Goal: Task Accomplishment & Management: Manage account settings

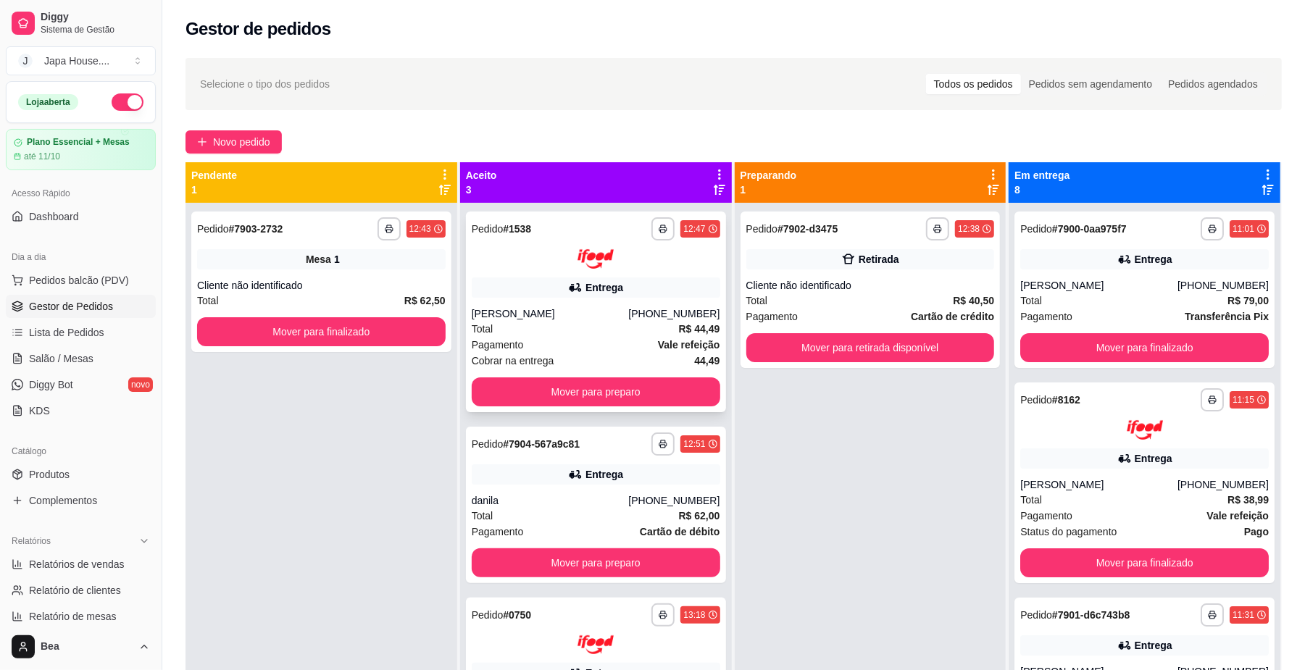
click at [627, 294] on div "Entrega" at bounding box center [596, 288] width 249 height 20
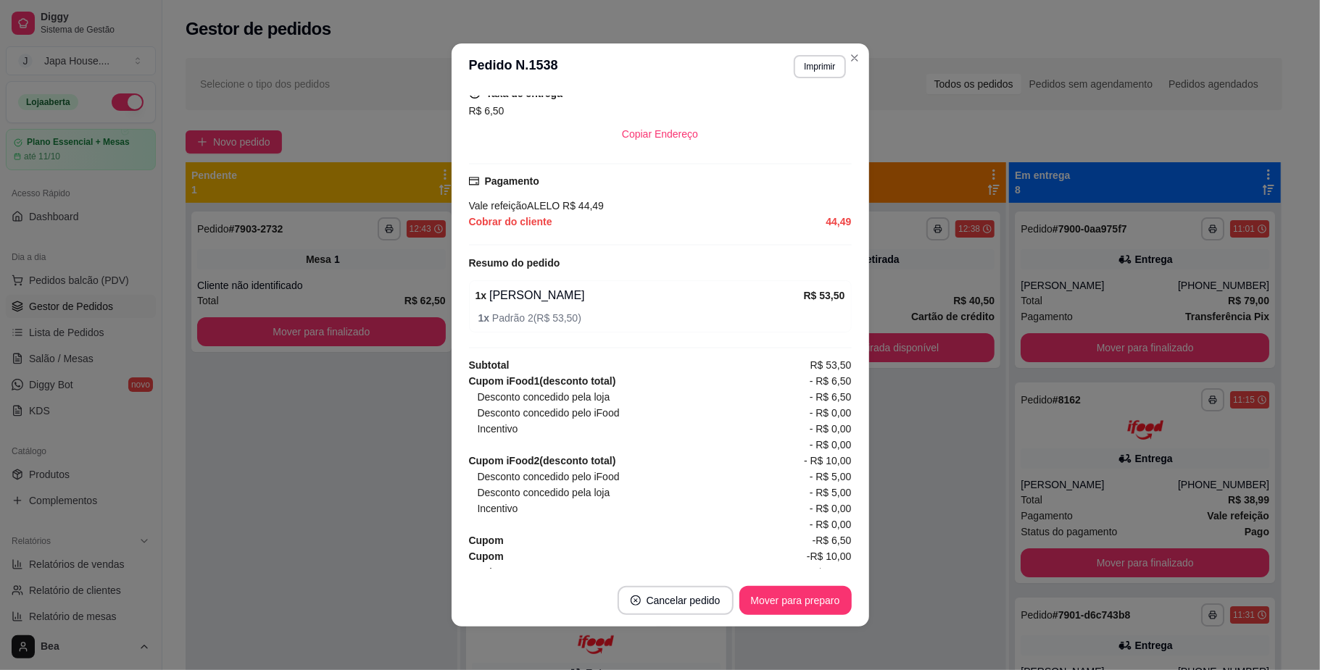
scroll to position [381, 0]
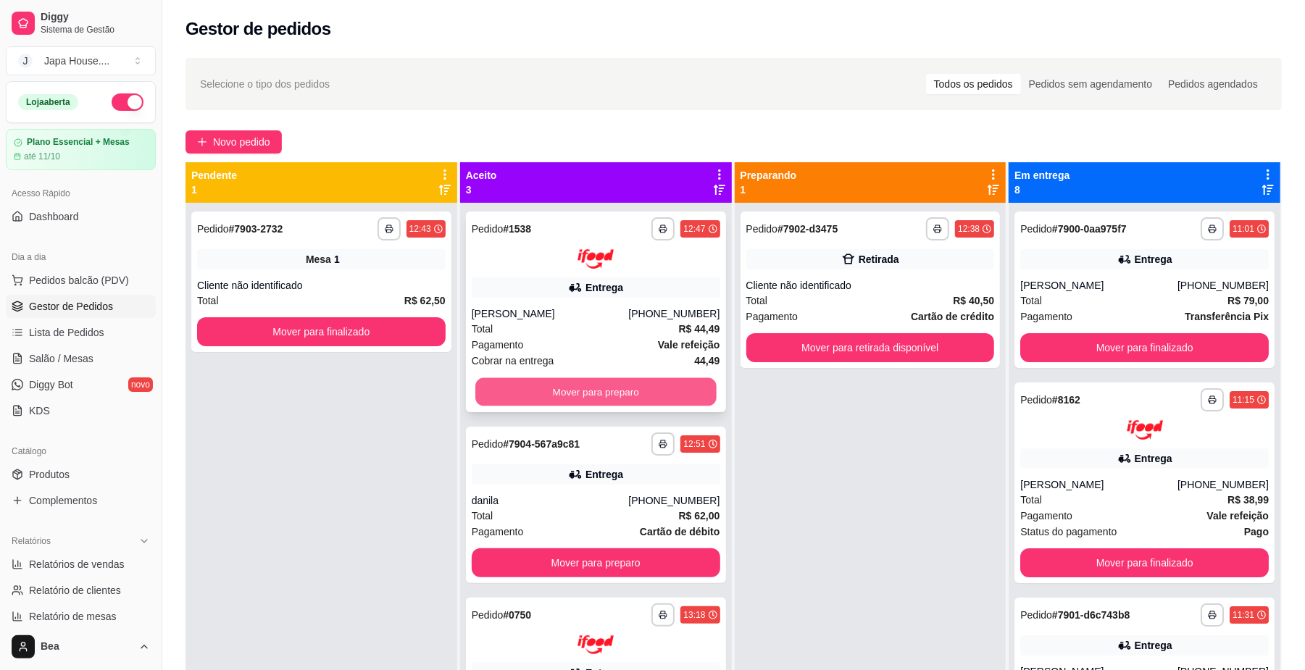
click at [520, 386] on button "Mover para preparo" at bounding box center [595, 392] width 241 height 28
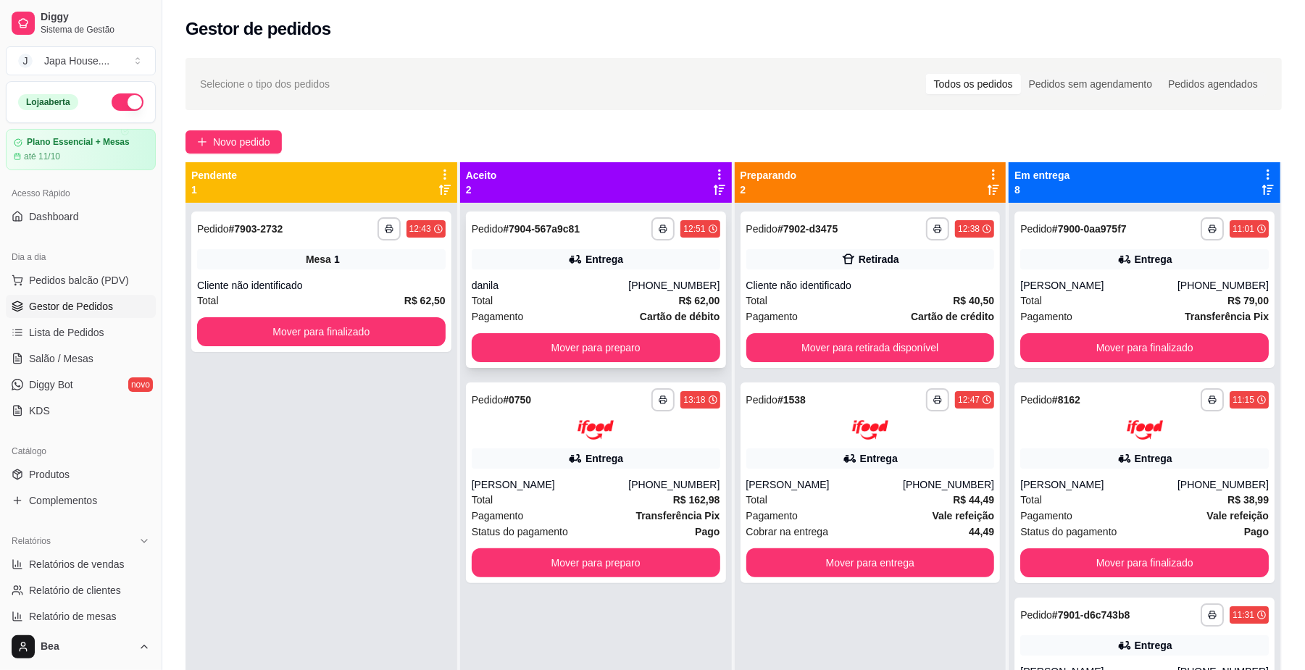
click at [618, 278] on div "danila" at bounding box center [550, 285] width 157 height 14
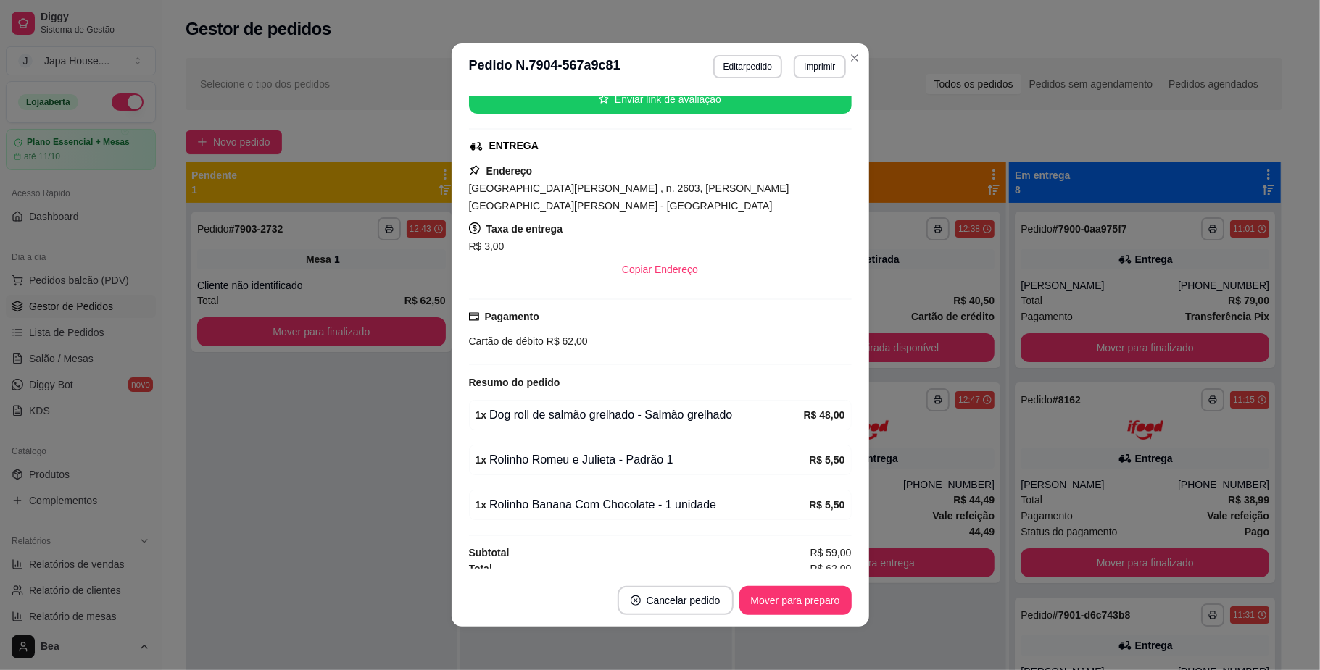
scroll to position [259, 0]
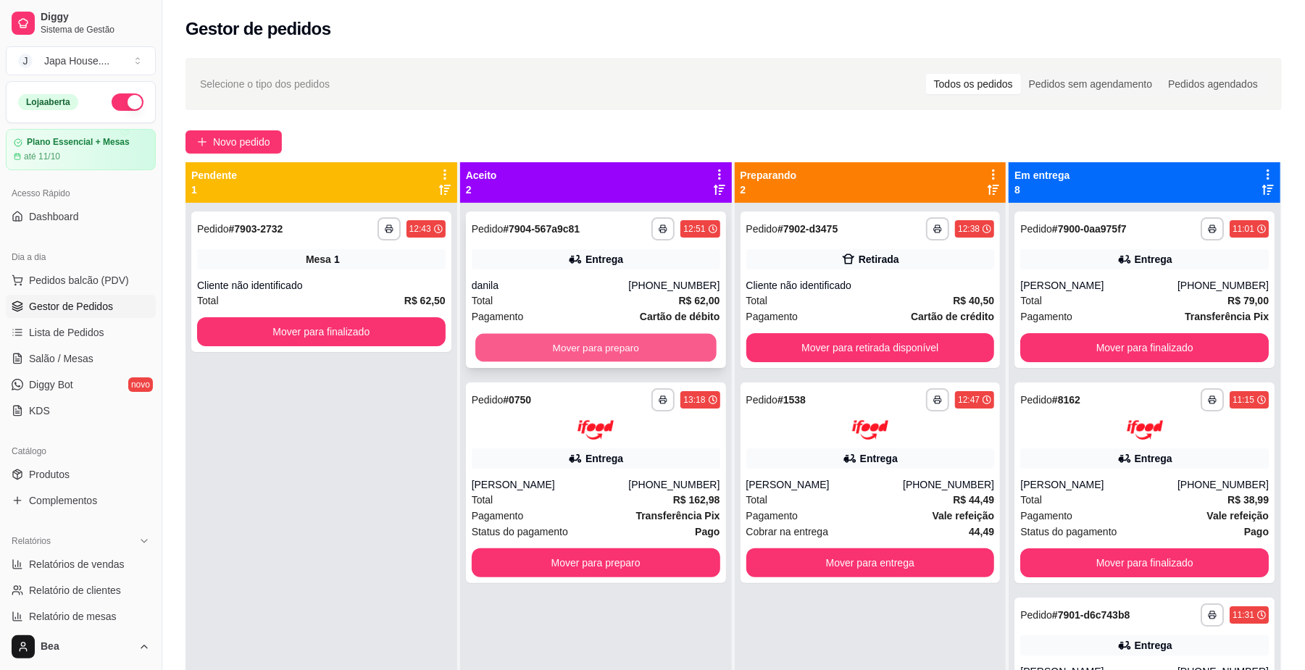
click at [590, 352] on button "Mover para preparo" at bounding box center [595, 348] width 241 height 28
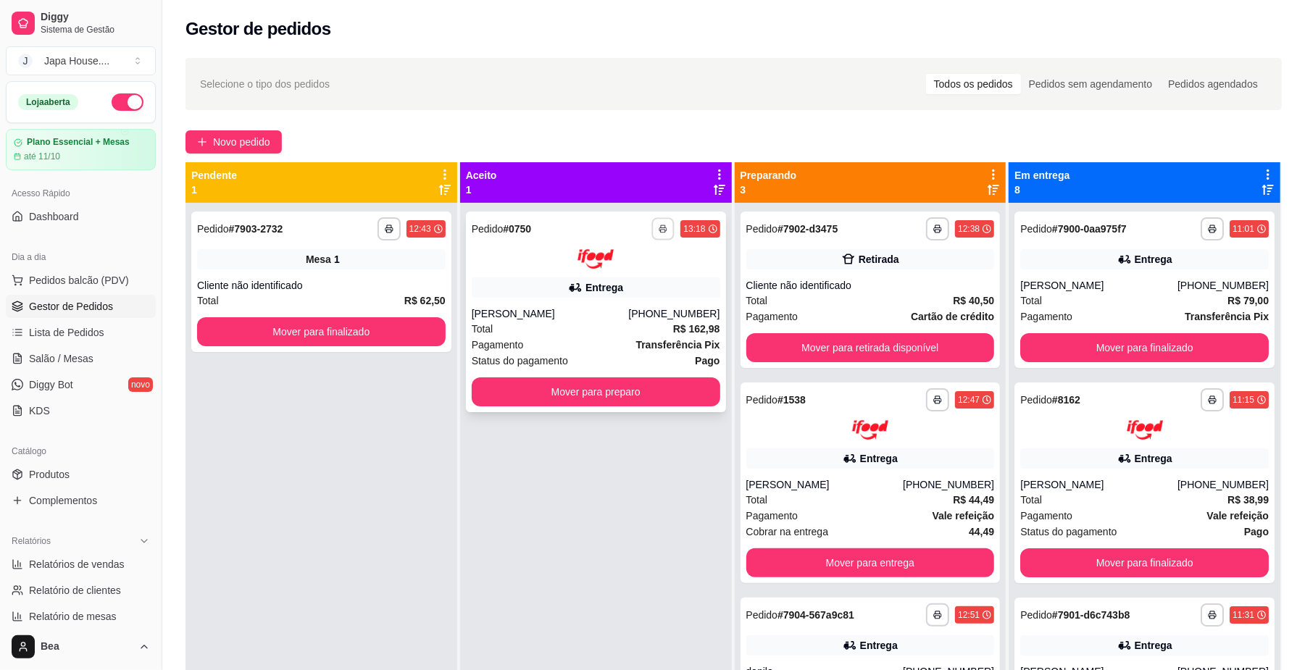
click at [664, 224] on button "button" at bounding box center [663, 228] width 22 height 22
click at [626, 307] on button "IMPRESSORA" at bounding box center [618, 308] width 101 height 22
click at [660, 232] on icon "button" at bounding box center [664, 229] width 9 height 9
click at [620, 310] on button "IMPRESSORA" at bounding box center [618, 308] width 101 height 22
click at [662, 225] on polyline "button" at bounding box center [664, 226] width 4 height 2
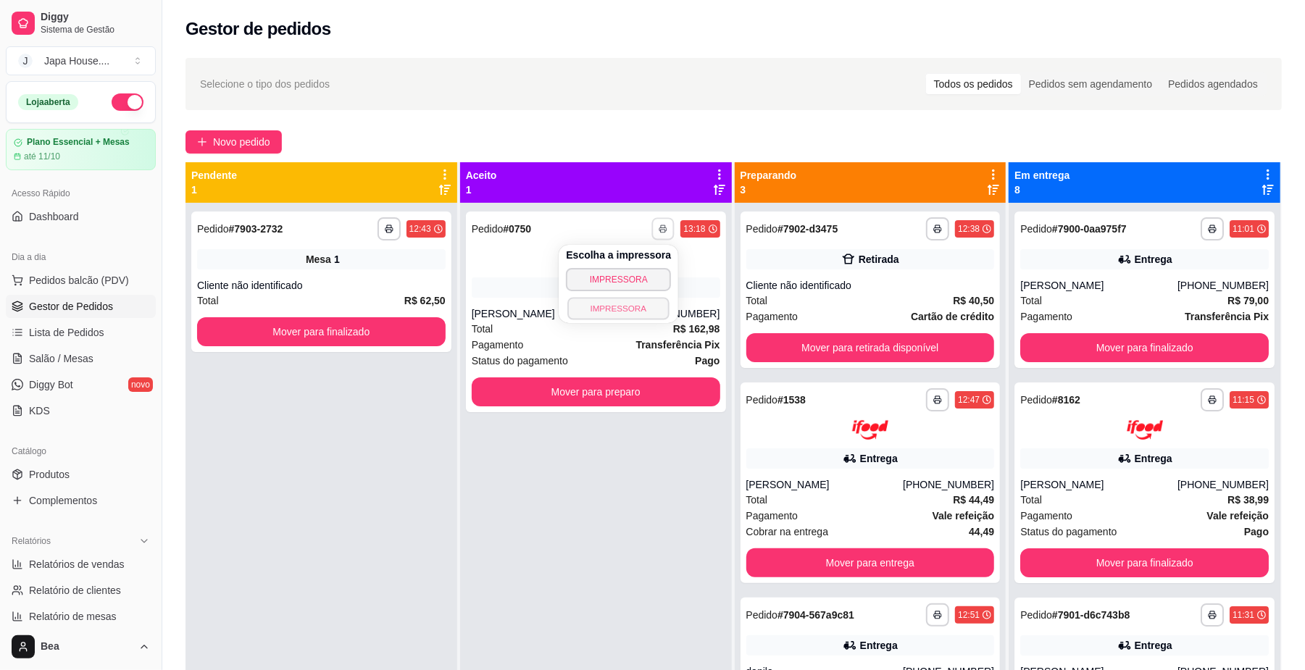
click at [633, 302] on button "IMPRESSORA" at bounding box center [618, 308] width 101 height 22
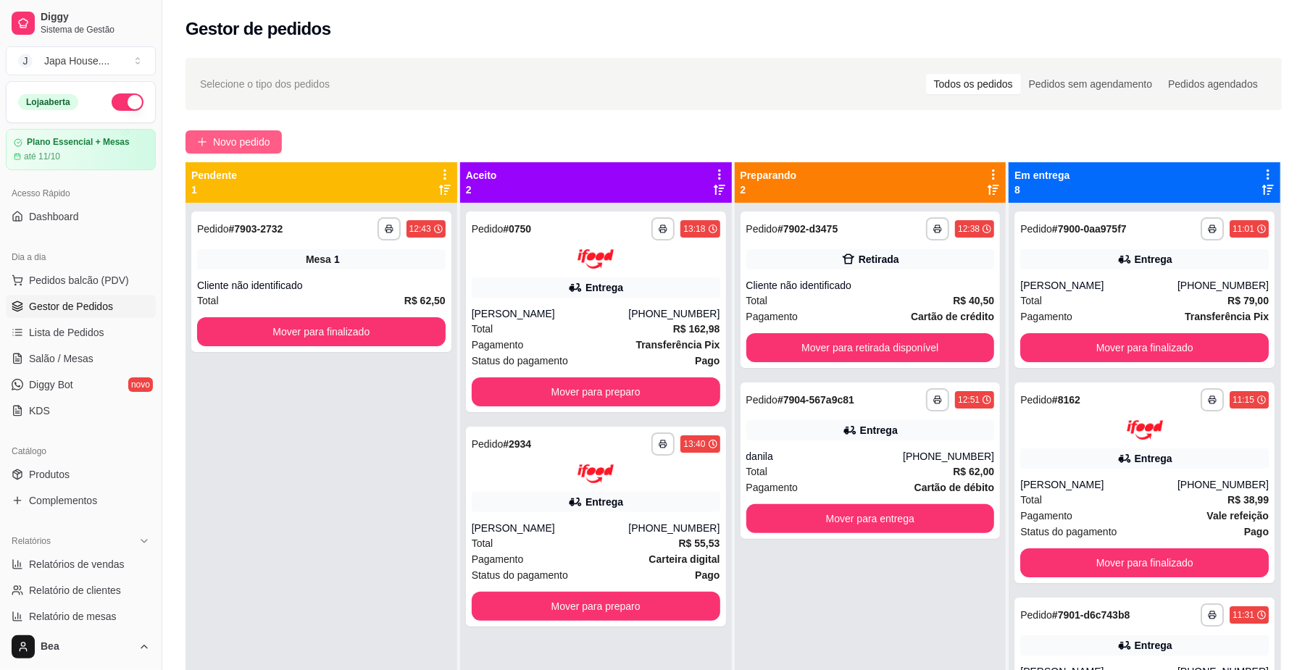
click at [265, 144] on span "Novo pedido" at bounding box center [241, 142] width 57 height 16
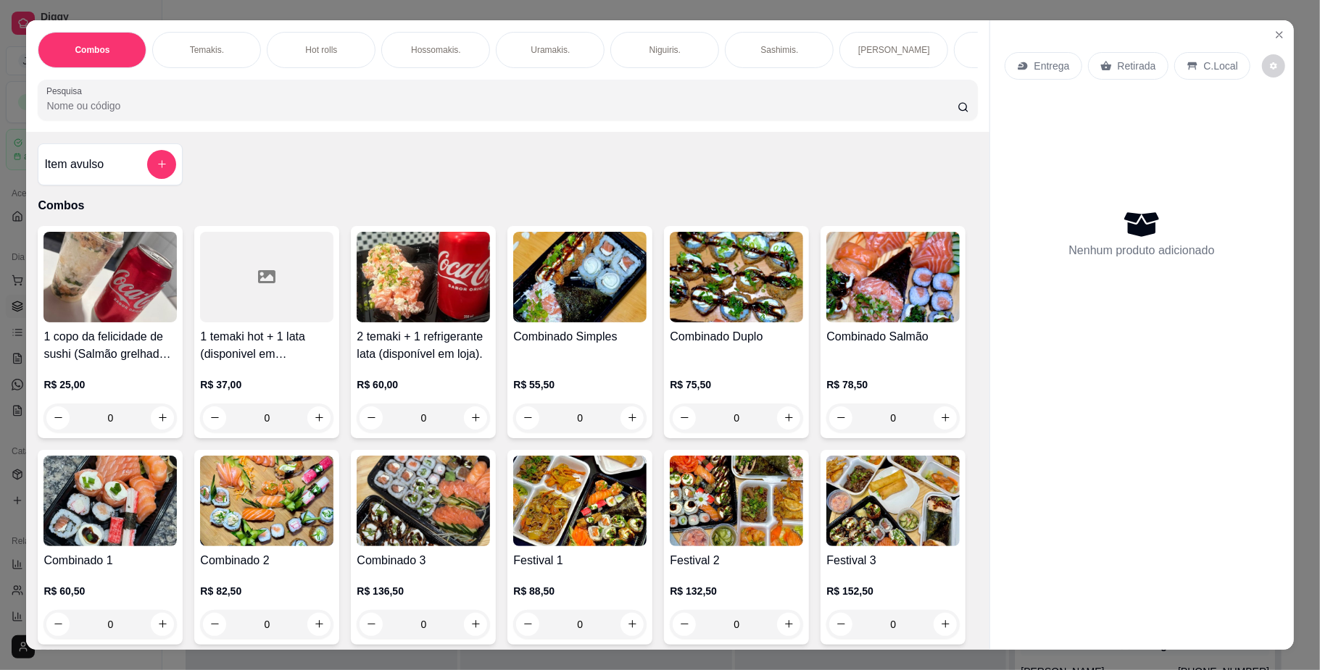
scroll to position [0, 822]
click at [1279, 32] on button "Close" at bounding box center [1279, 34] width 23 height 23
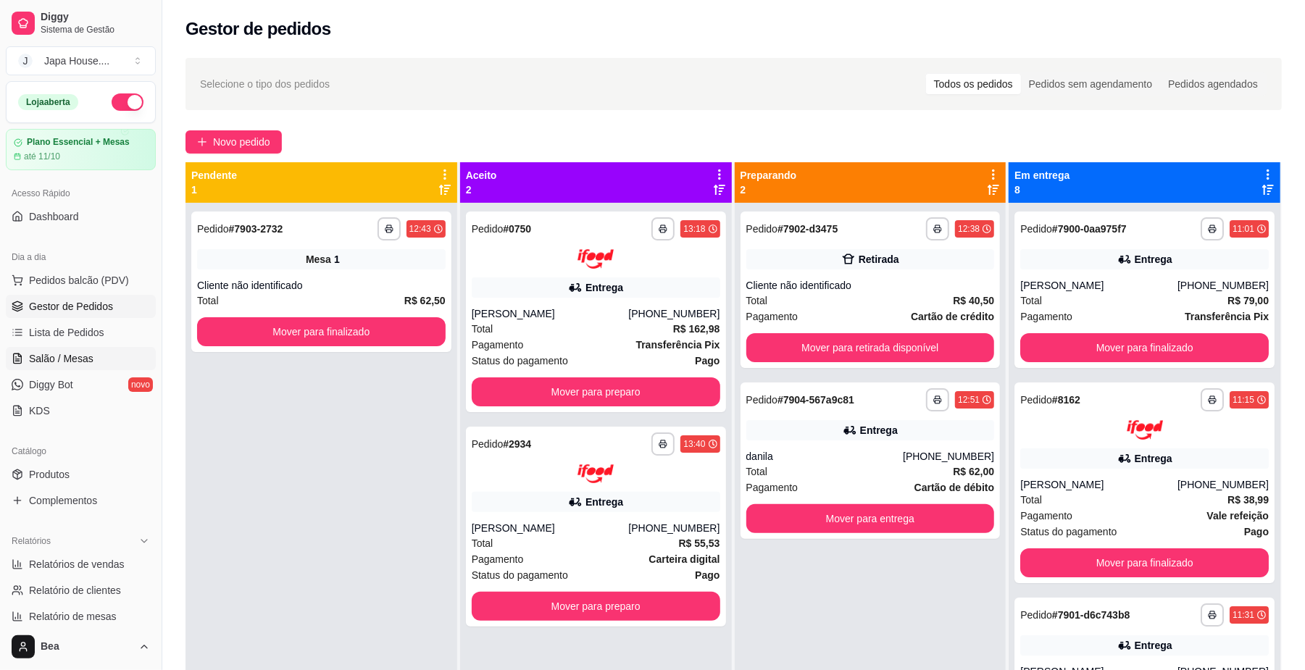
click at [71, 360] on span "Salão / Mesas" at bounding box center [61, 359] width 65 height 14
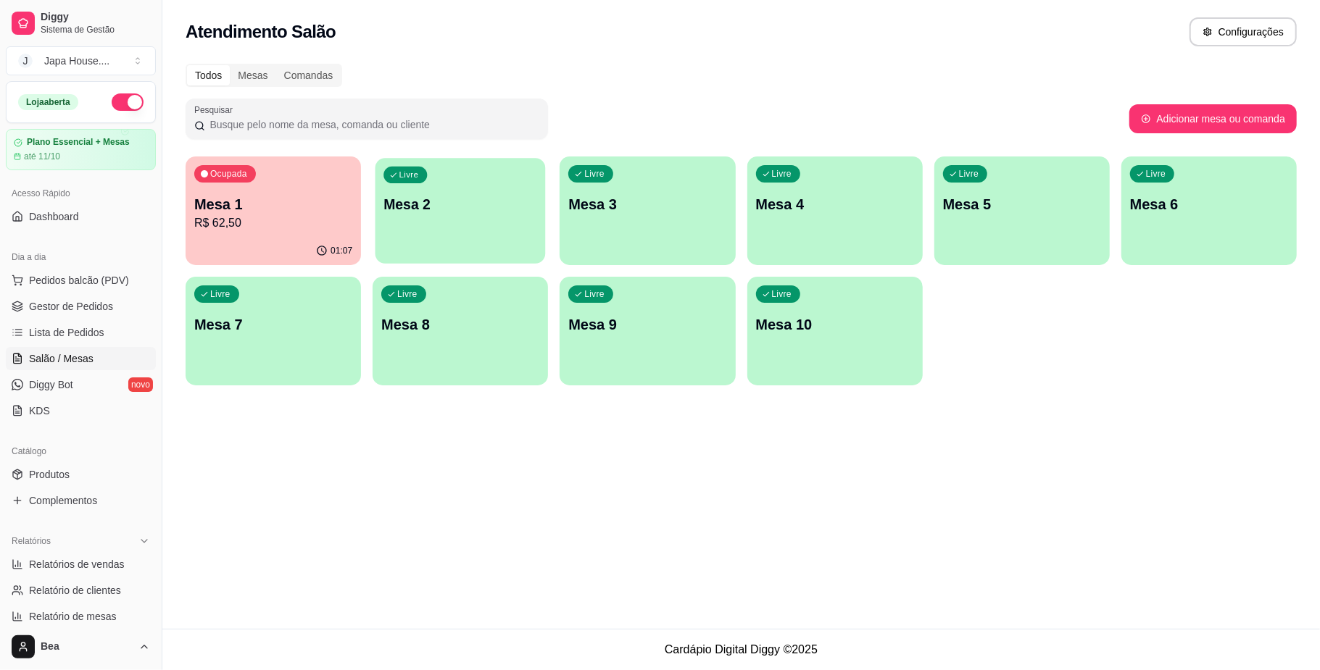
click at [429, 220] on div "Livre Mesa 2" at bounding box center [460, 202] width 170 height 88
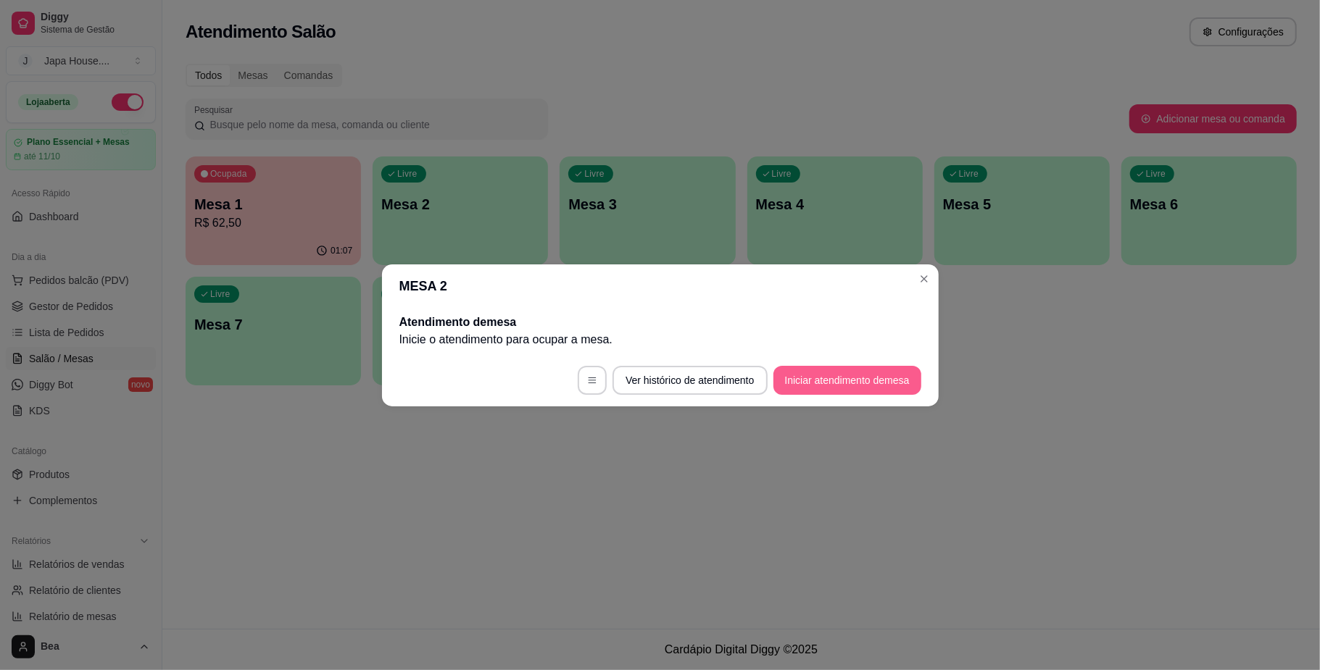
click at [833, 381] on button "Iniciar atendimento de mesa" at bounding box center [847, 380] width 148 height 29
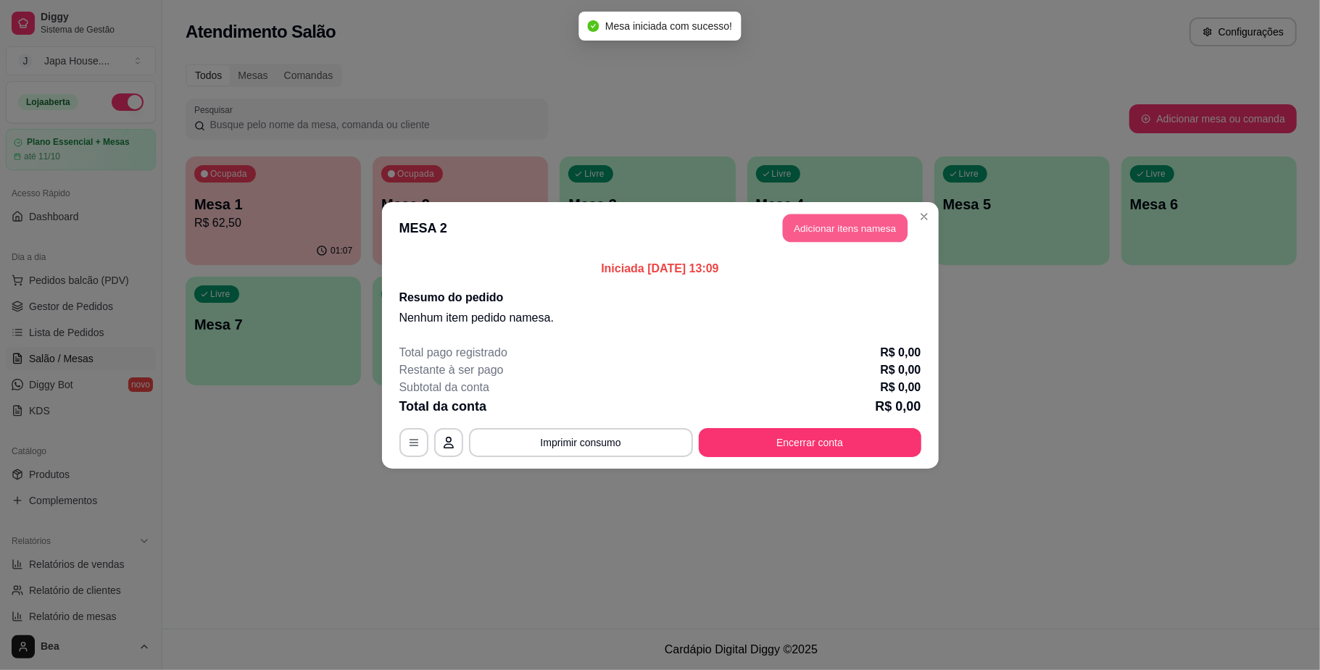
click at [865, 227] on button "Adicionar itens na mesa" at bounding box center [845, 228] width 125 height 28
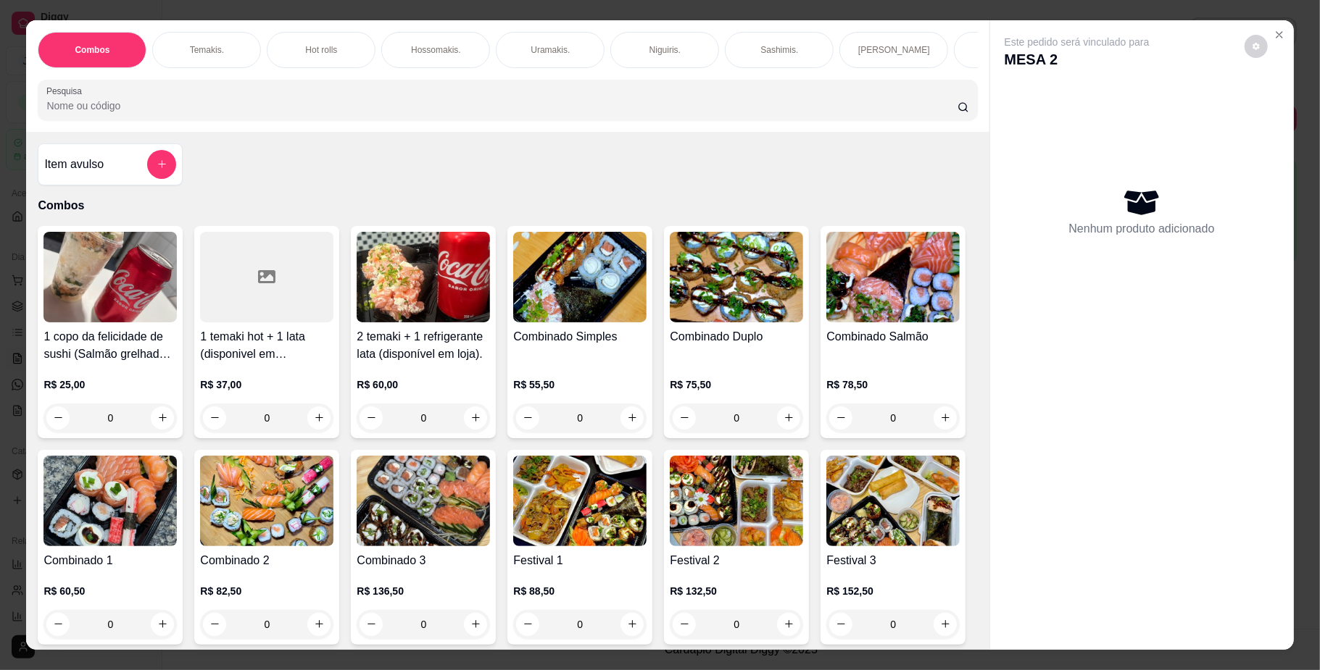
scroll to position [0, 822]
click at [533, 38] on div "Yakisoba" at bounding box center [529, 50] width 109 height 36
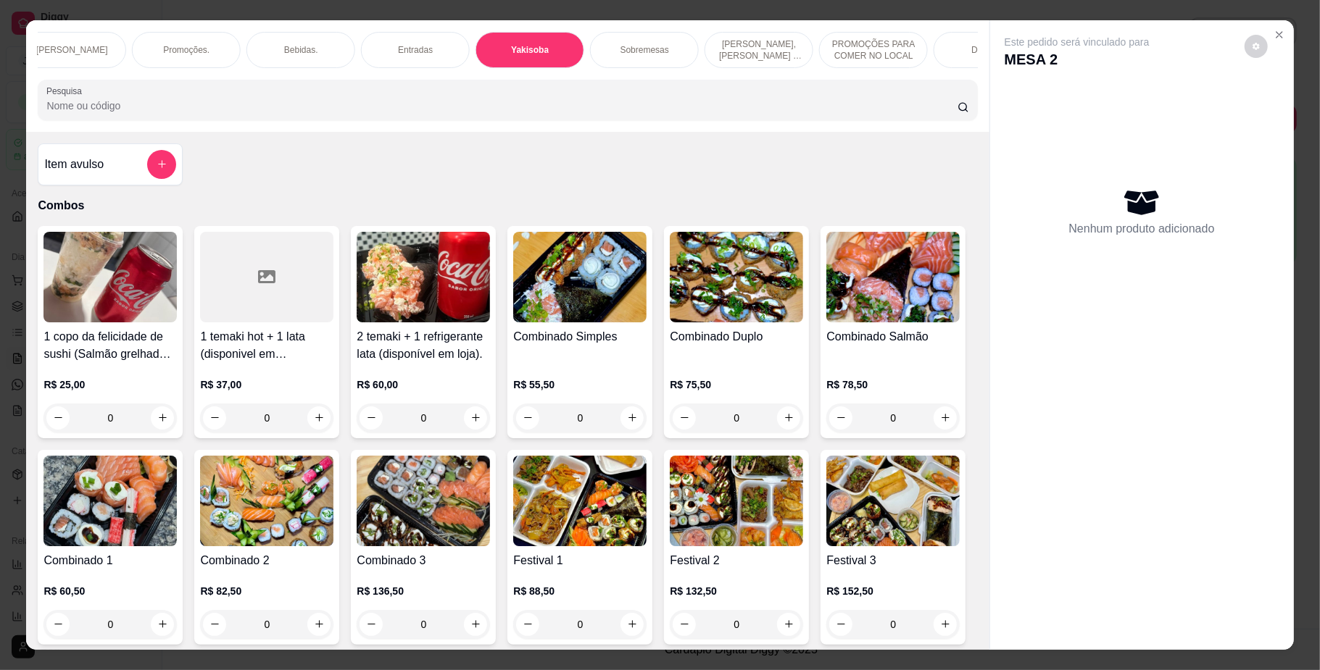
scroll to position [26, 0]
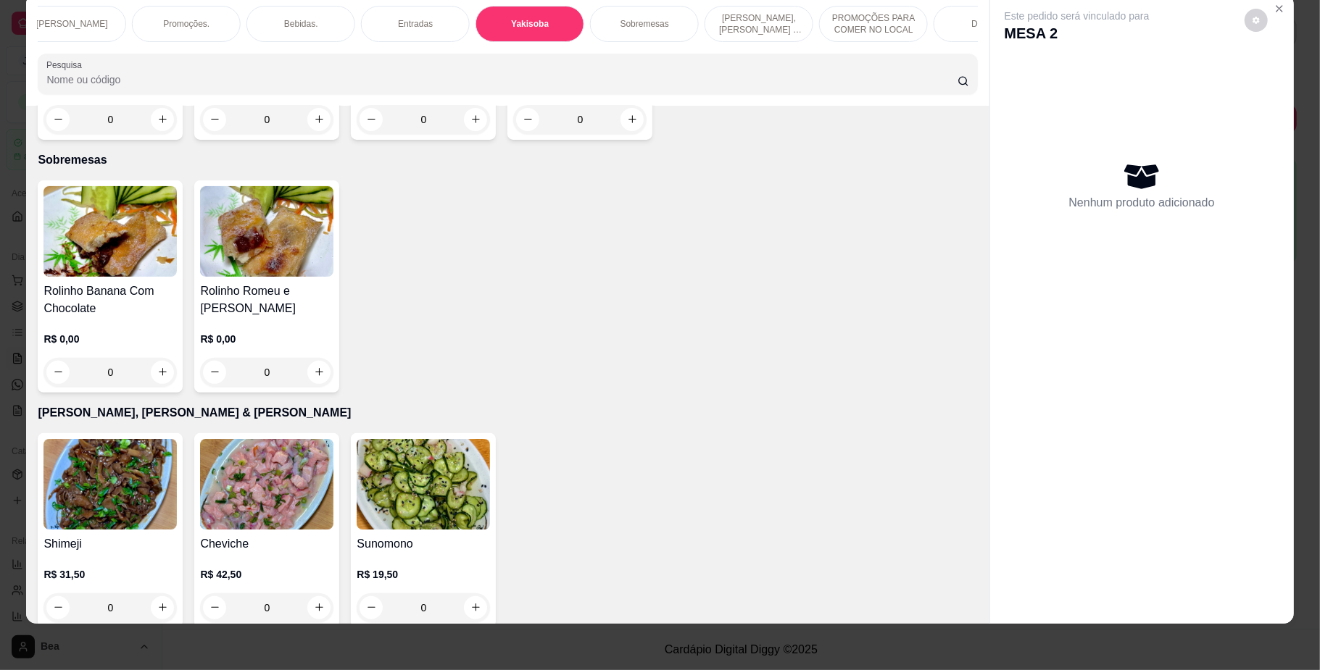
click at [313, 134] on div "0" at bounding box center [266, 119] width 133 height 29
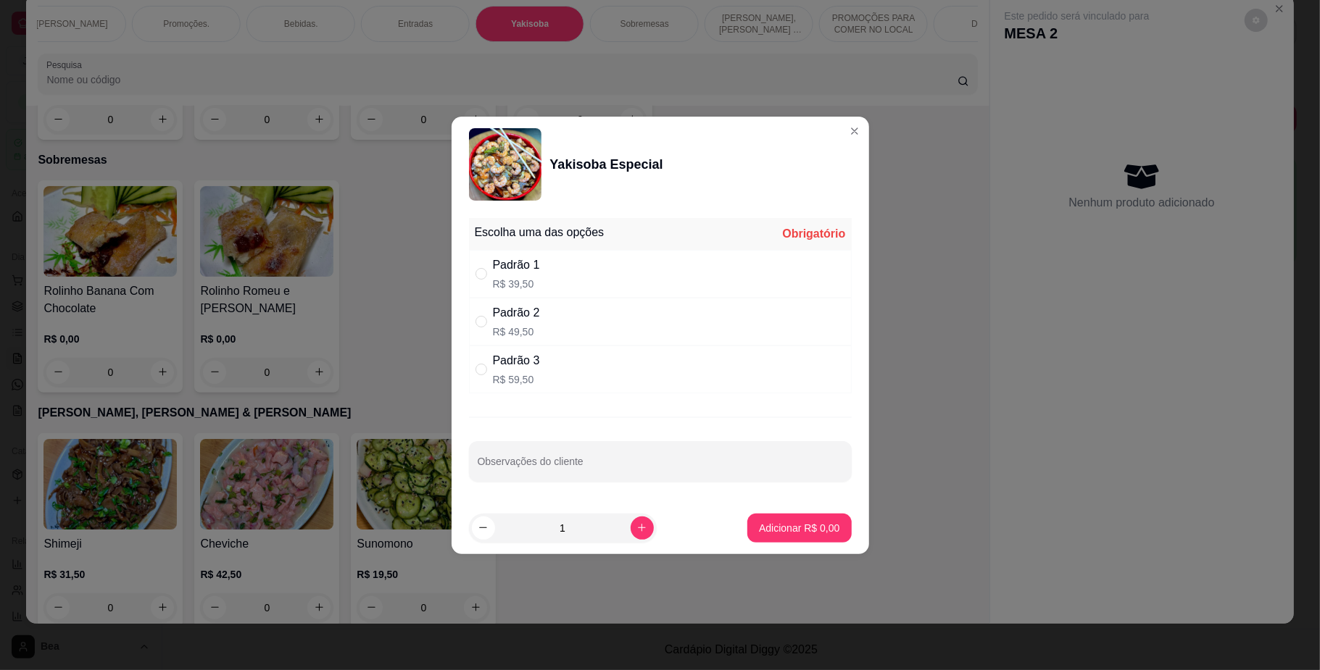
click at [563, 319] on div "Padrão 2 R$ 49,50" at bounding box center [660, 322] width 383 height 48
radio input "true"
click at [774, 531] on p "Adicionar R$ 49,50" at bounding box center [796, 528] width 86 height 14
type input "1"
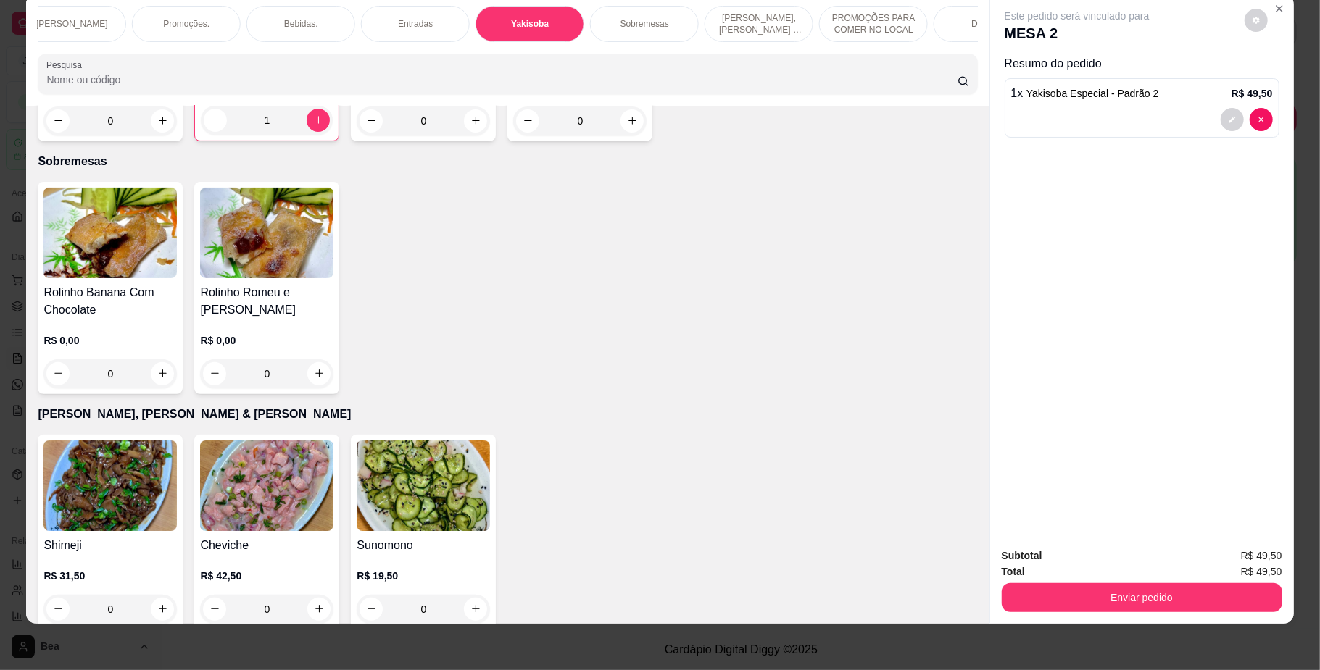
click at [656, 38] on div "Sobremesas" at bounding box center [644, 24] width 109 height 36
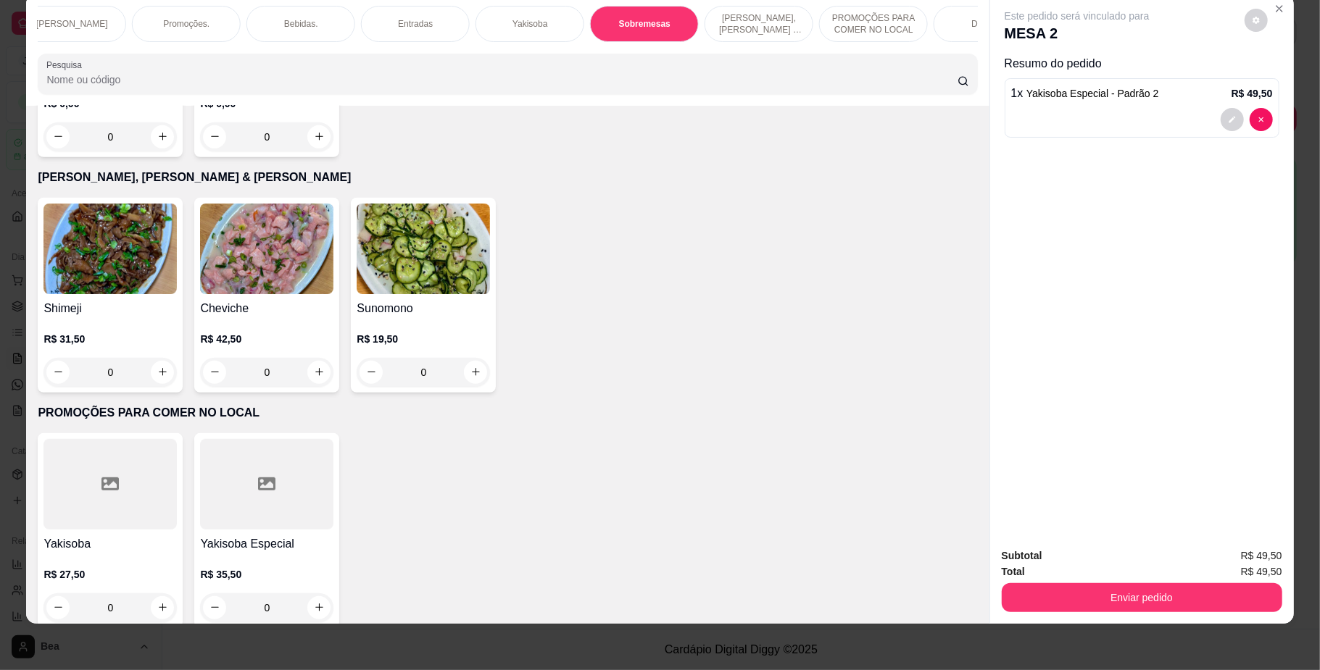
click at [157, 151] on div "0" at bounding box center [109, 136] width 133 height 29
click at [534, 296] on div "1 unidade" at bounding box center [517, 288] width 51 height 17
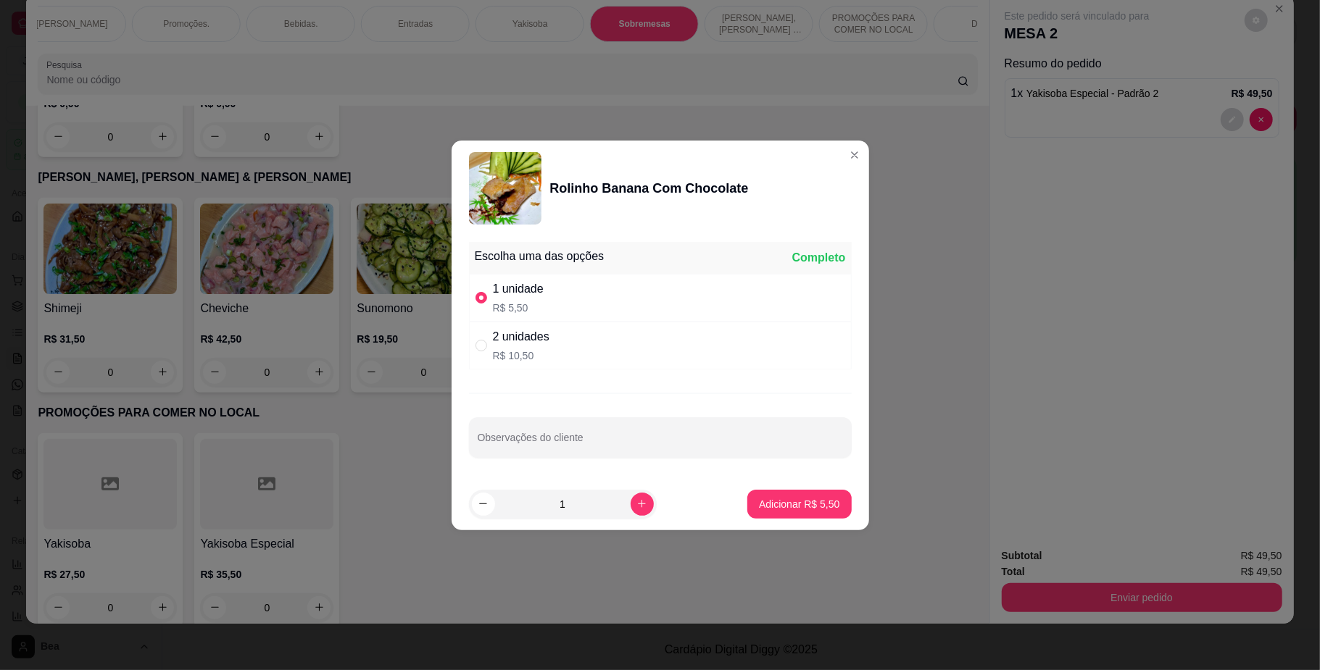
radio input "true"
click at [786, 509] on p "Adicionar R$ 5,50" at bounding box center [799, 504] width 80 height 14
type input "1"
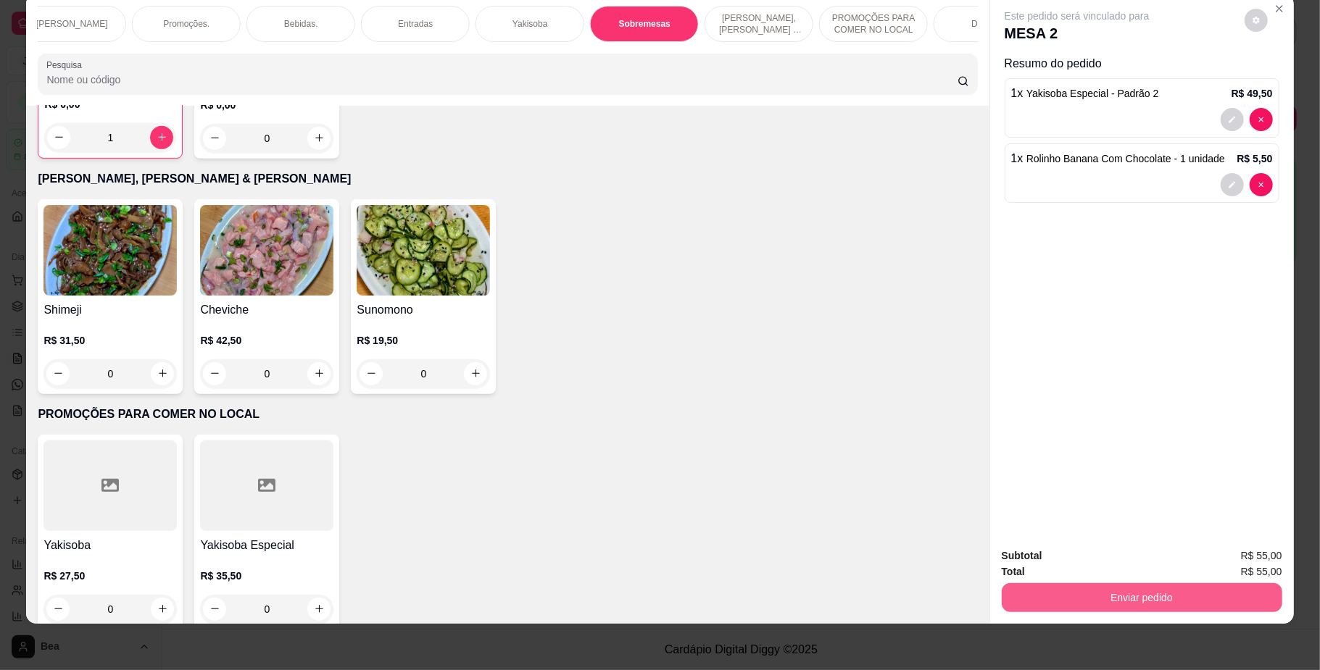
click at [1129, 602] on button "Enviar pedido" at bounding box center [1142, 597] width 280 height 29
click at [1234, 557] on button "Enviar pedido" at bounding box center [1243, 563] width 82 height 28
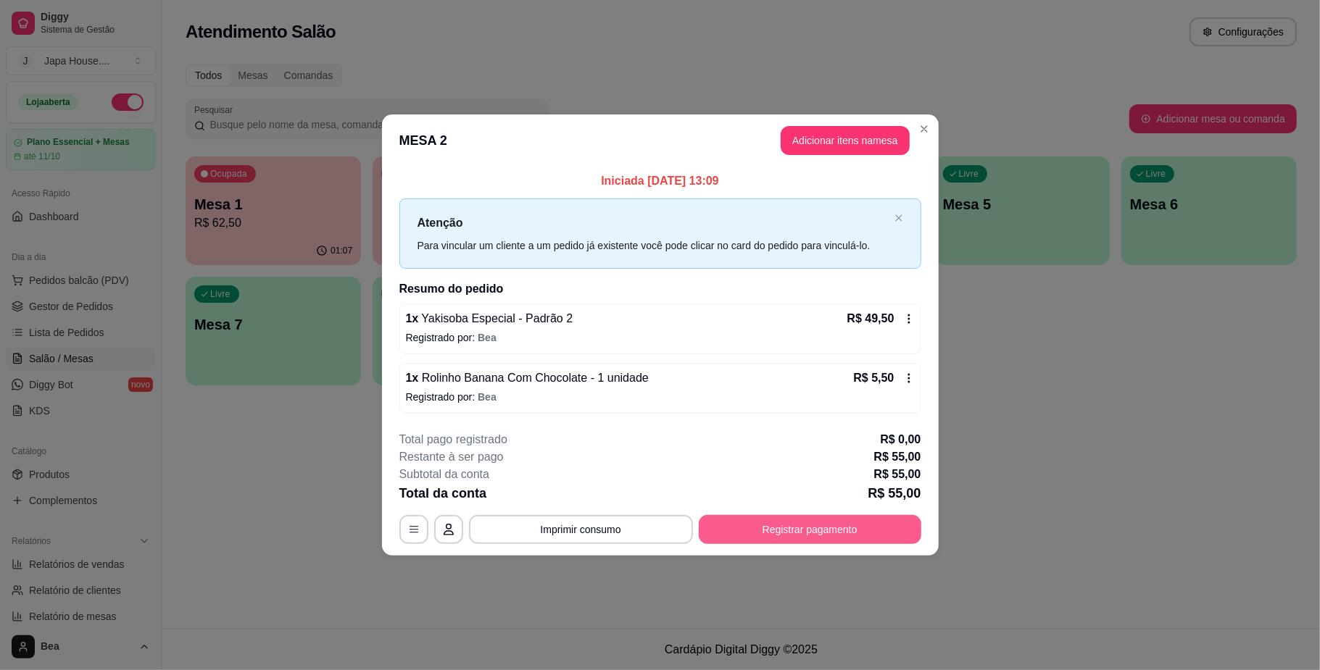
click at [813, 532] on button "Registrar pagamento" at bounding box center [810, 529] width 223 height 29
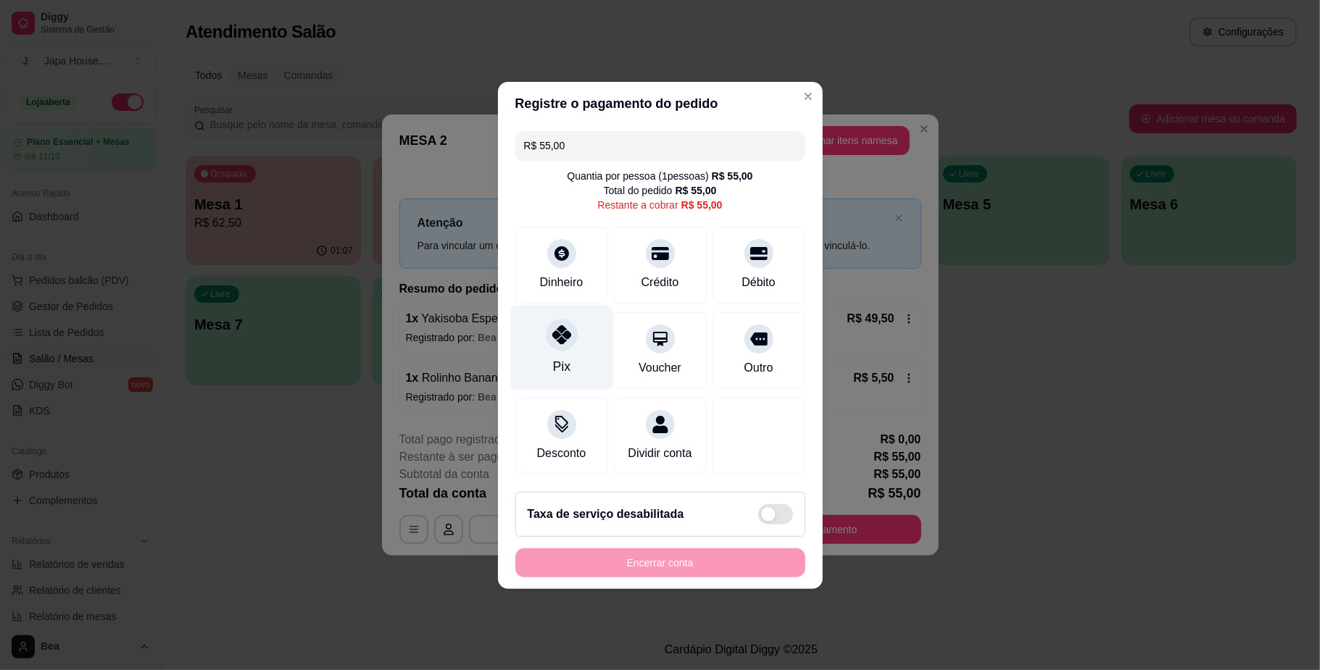
click at [548, 342] on div "Pix" at bounding box center [561, 347] width 102 height 85
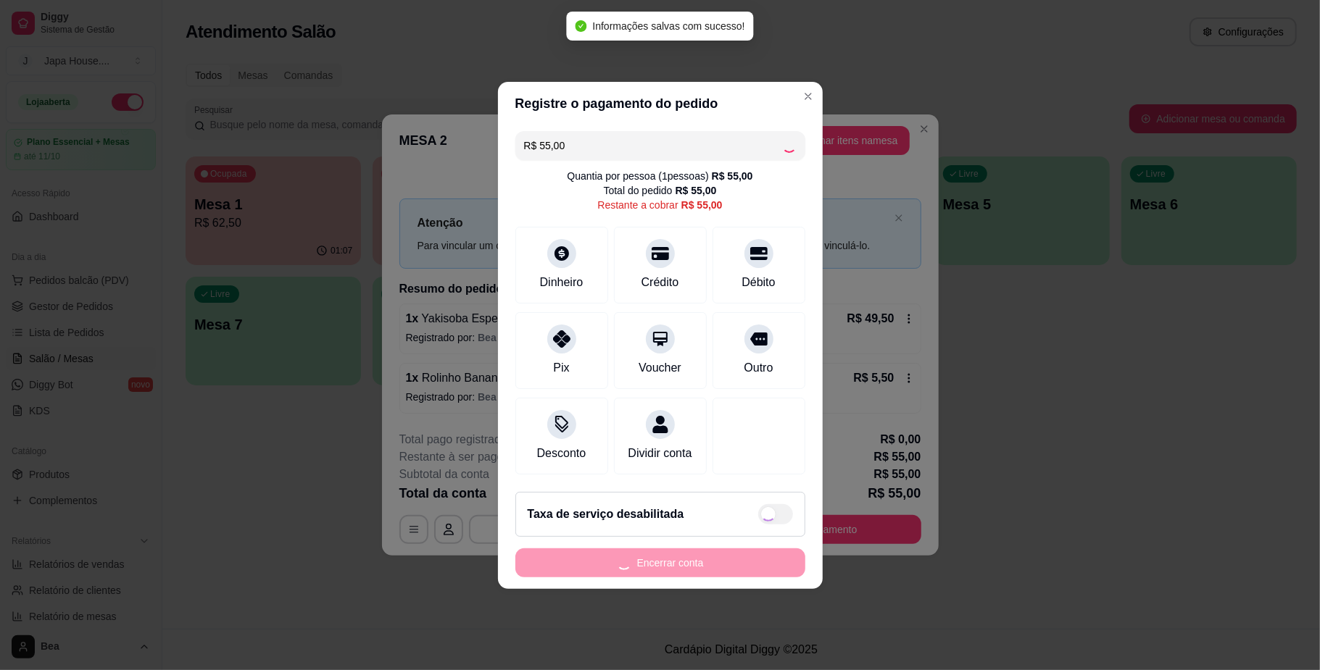
type input "R$ 0,00"
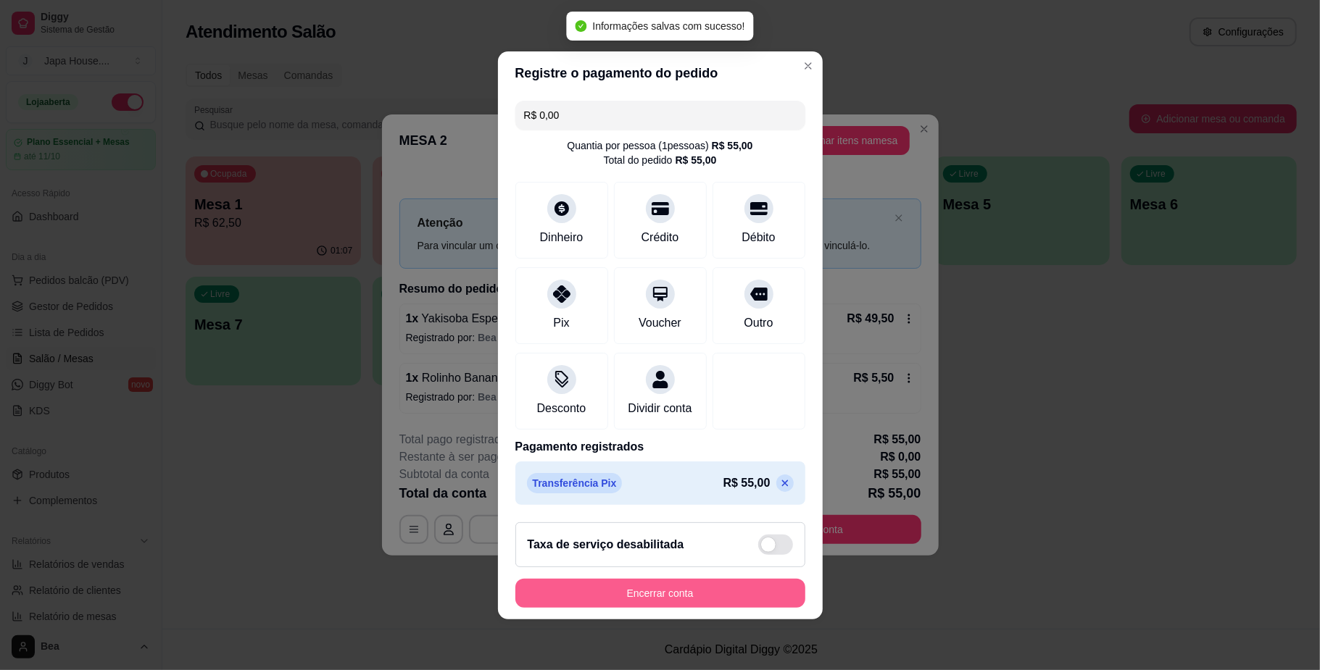
click at [661, 595] on button "Encerrar conta" at bounding box center [660, 593] width 290 height 29
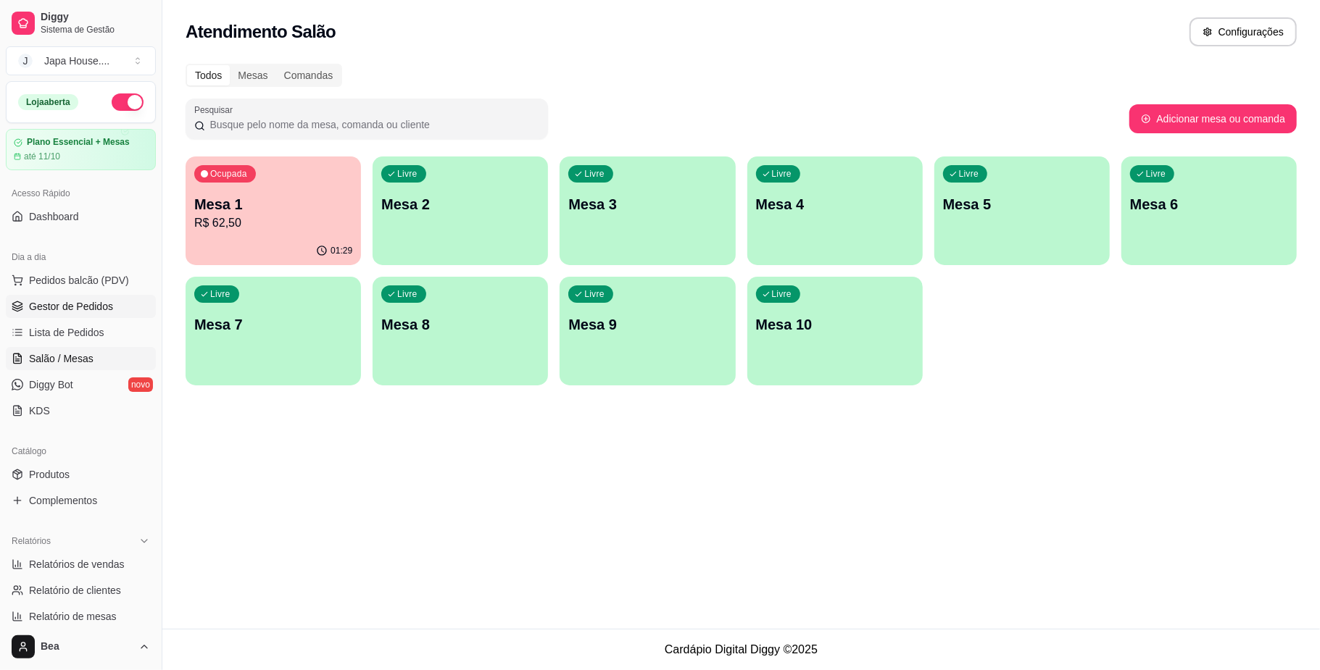
click at [106, 304] on span "Gestor de Pedidos" at bounding box center [71, 306] width 84 height 14
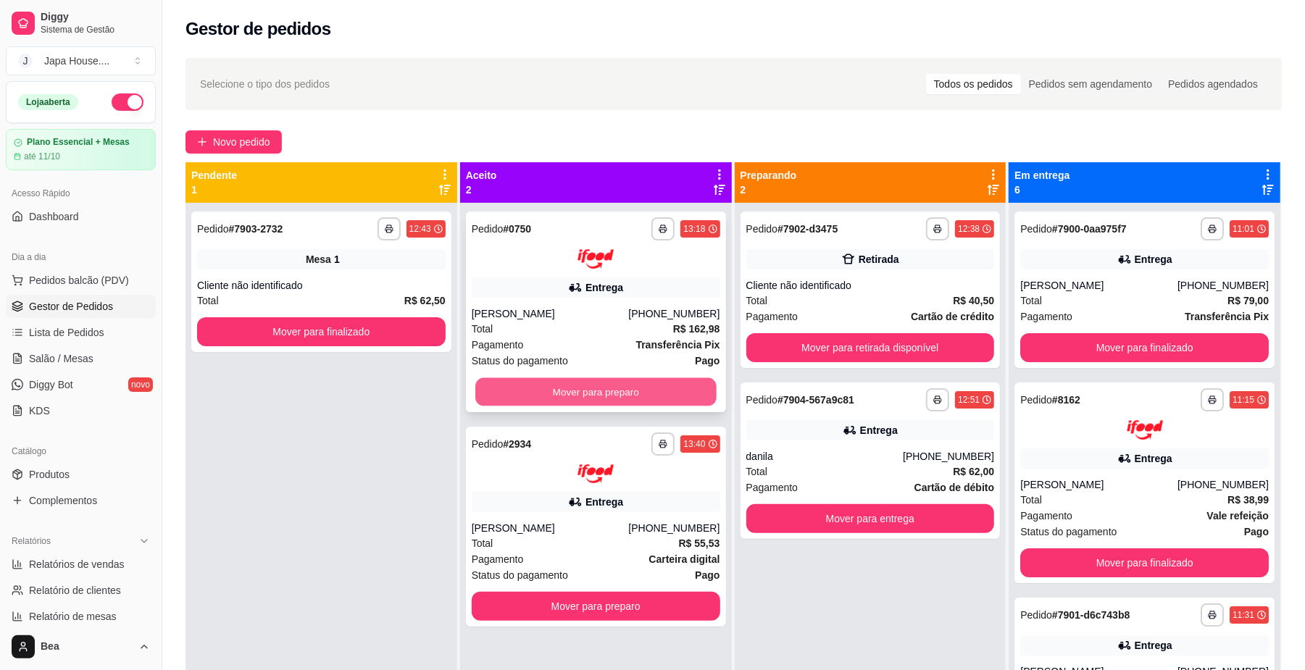
click at [622, 387] on button "Mover para preparo" at bounding box center [595, 392] width 241 height 28
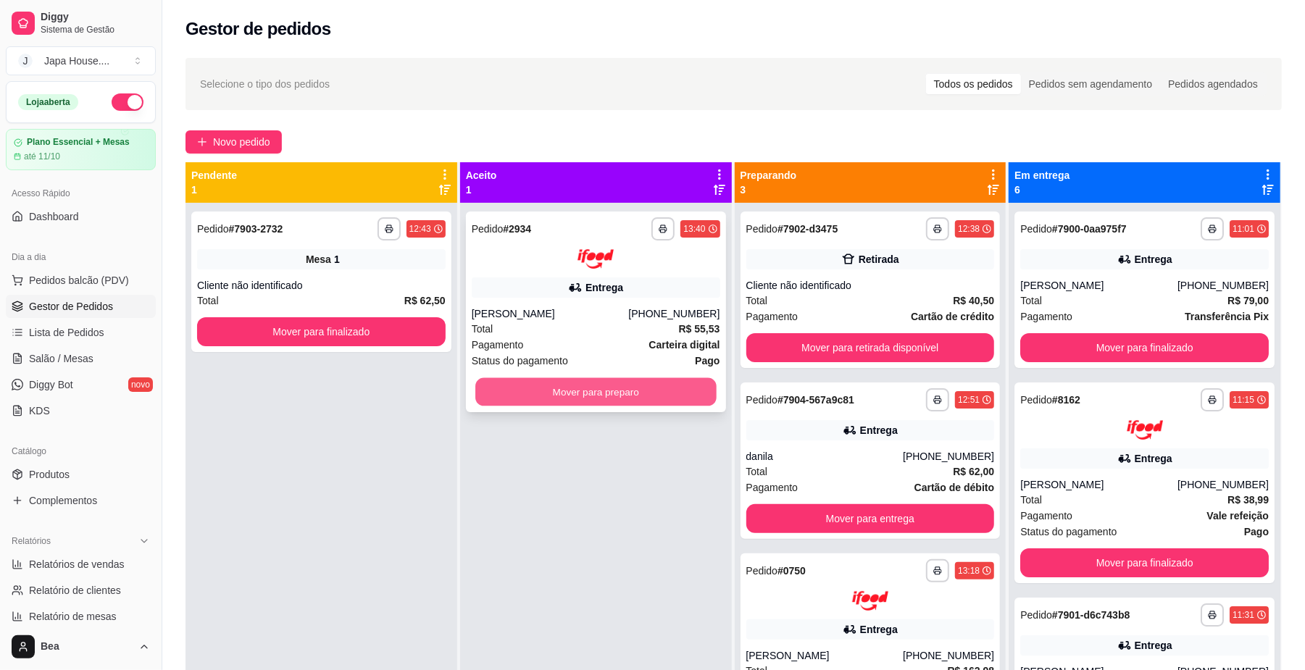
click at [660, 389] on button "Mover para preparo" at bounding box center [595, 392] width 241 height 28
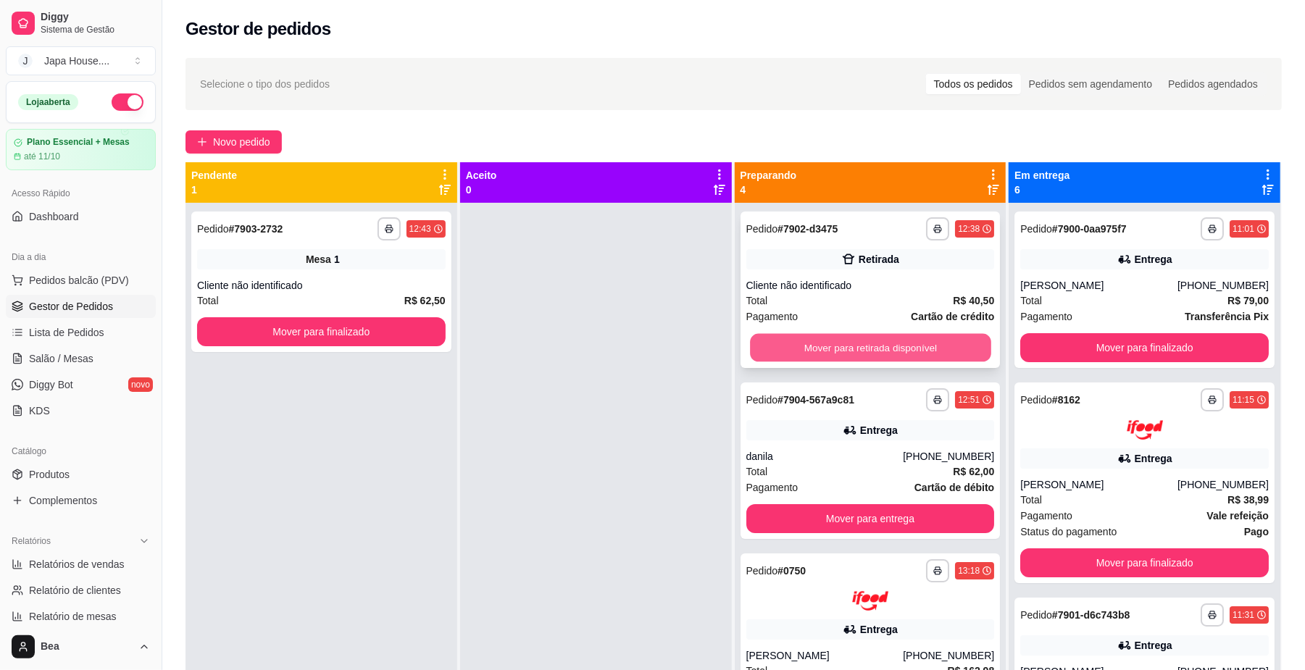
click at [844, 349] on button "Mover para retirada disponível" at bounding box center [870, 348] width 241 height 28
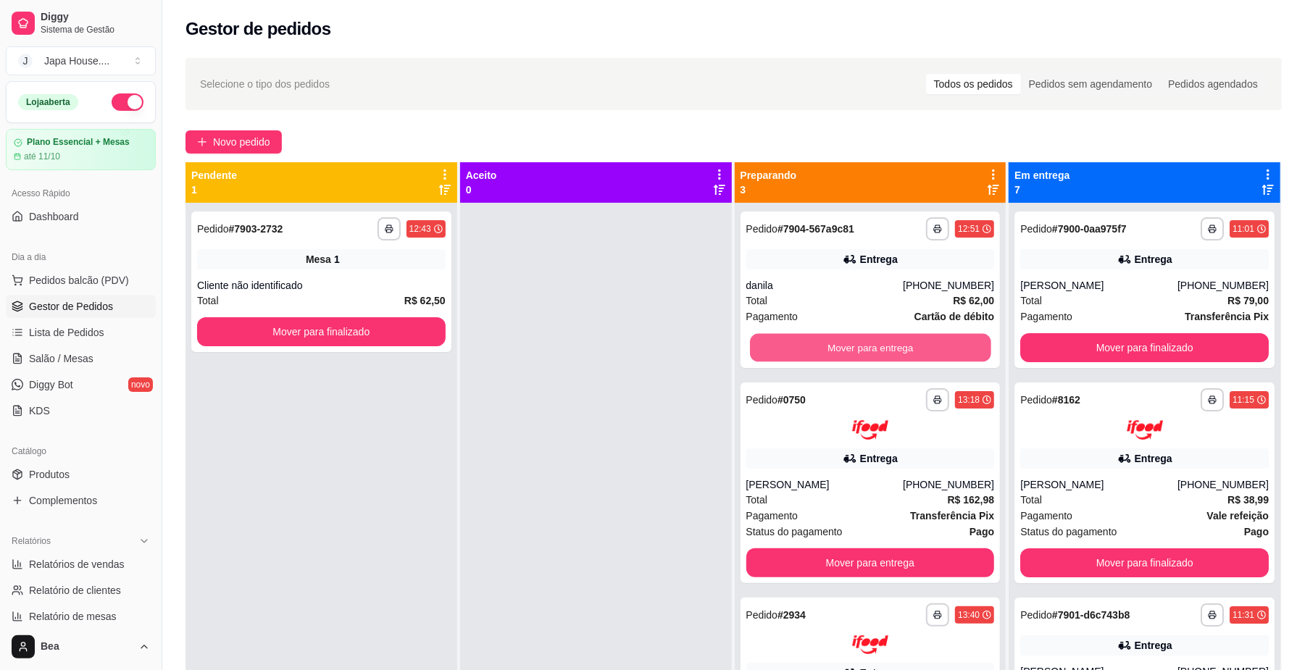
click at [844, 349] on button "Mover para entrega" at bounding box center [870, 348] width 241 height 28
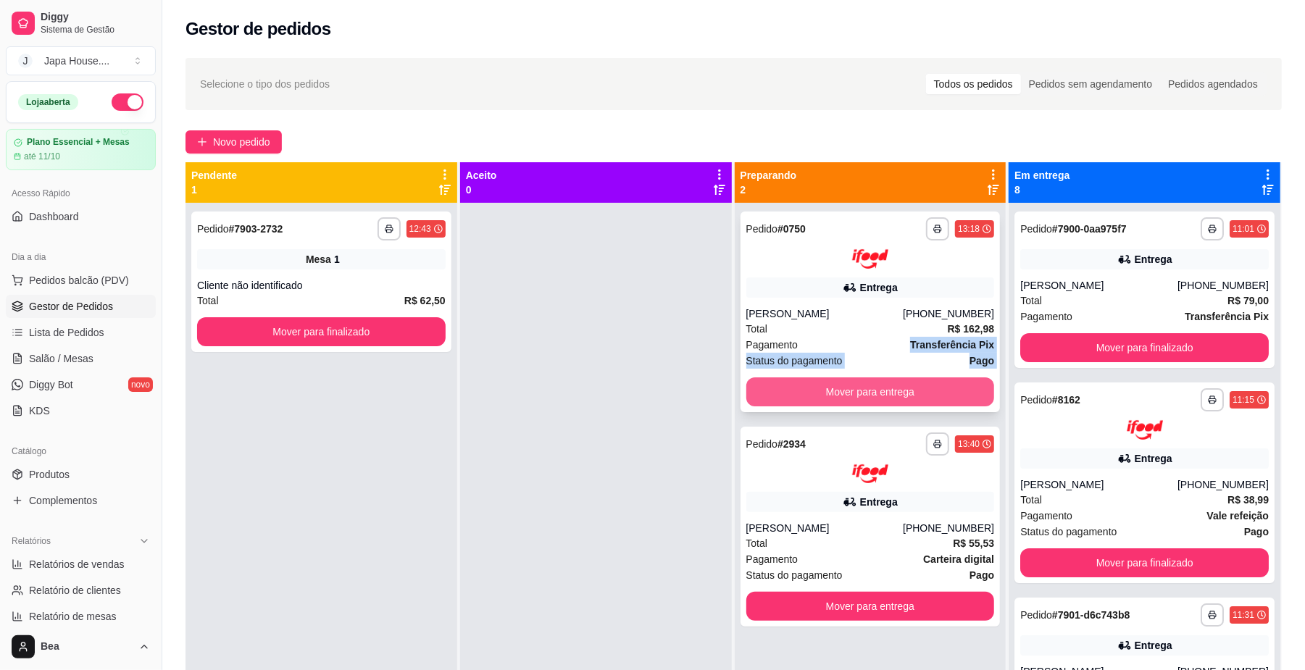
drag, startPoint x: 844, startPoint y: 349, endPoint x: 793, endPoint y: 380, distance: 59.5
click at [793, 380] on div "**********" at bounding box center [871, 312] width 260 height 201
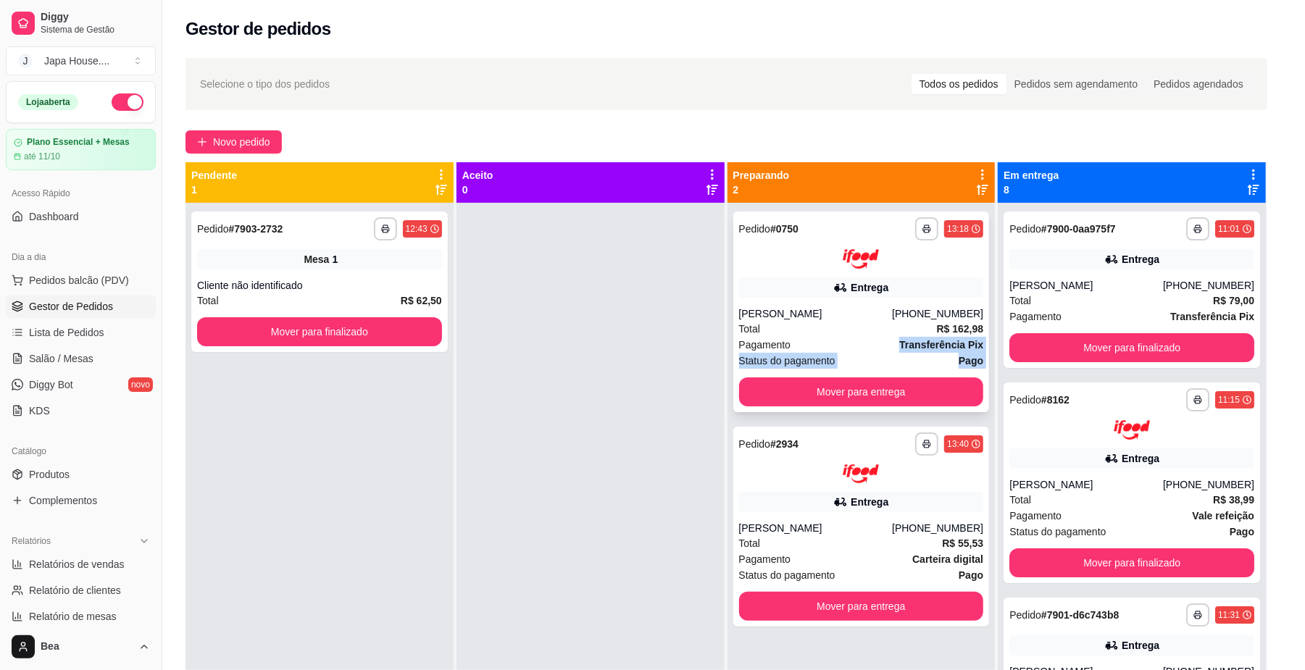
click at [793, 380] on div "ENTREGA" at bounding box center [651, 372] width 383 height 15
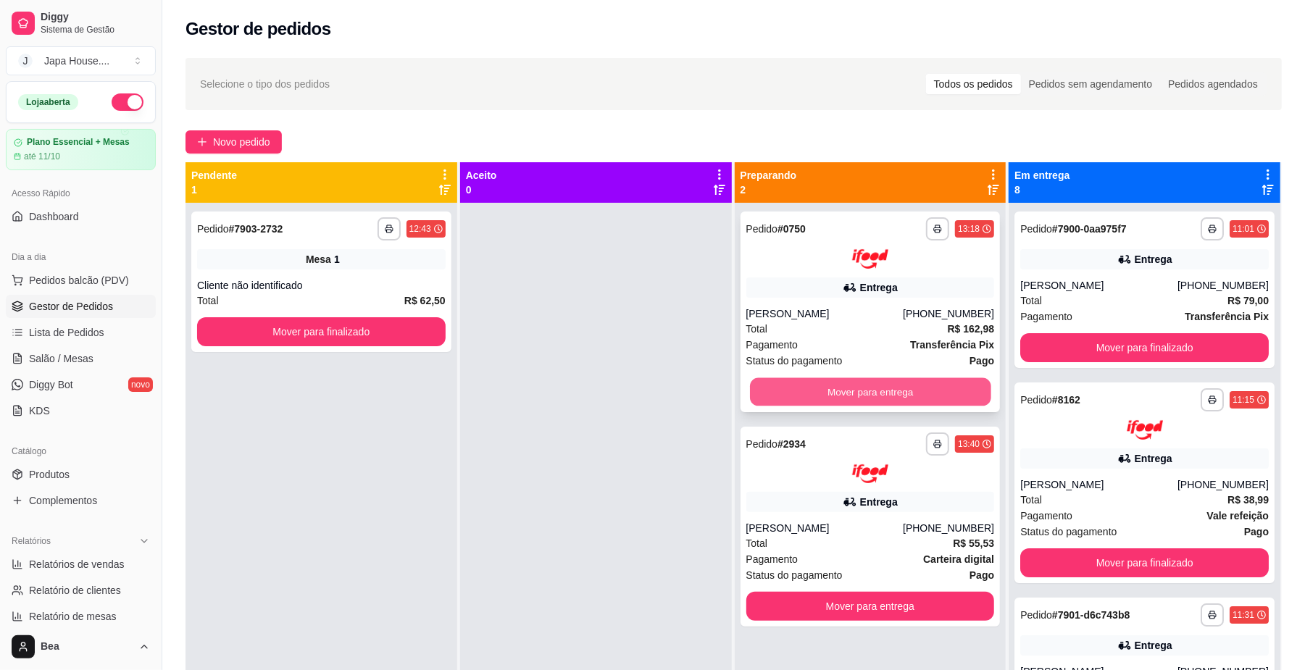
click at [894, 389] on button "Mover para entrega" at bounding box center [870, 392] width 241 height 28
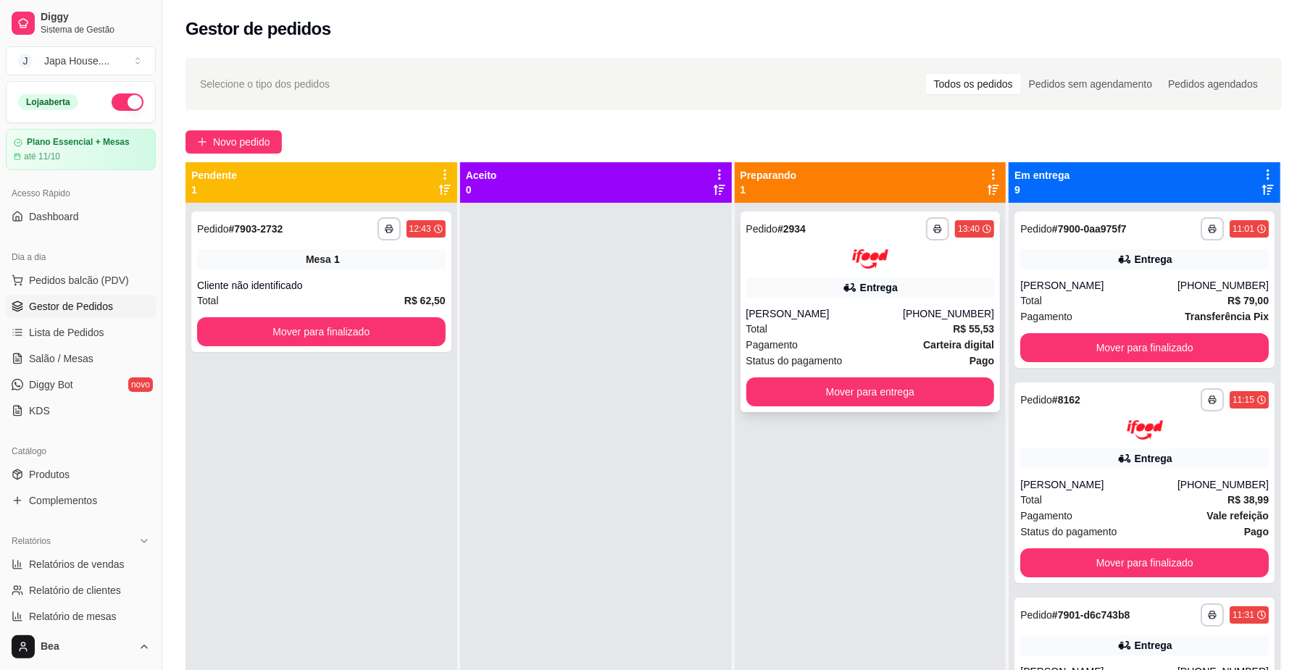
click at [885, 307] on div "[PERSON_NAME]" at bounding box center [825, 314] width 157 height 14
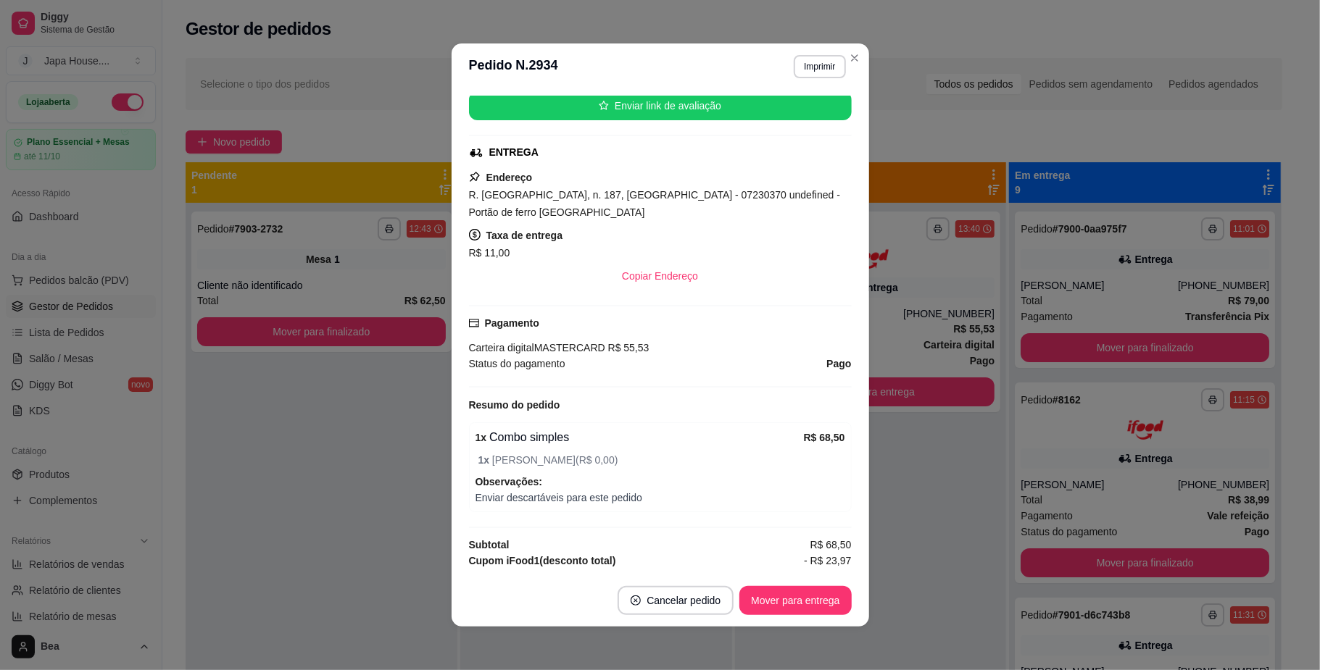
scroll to position [323, 0]
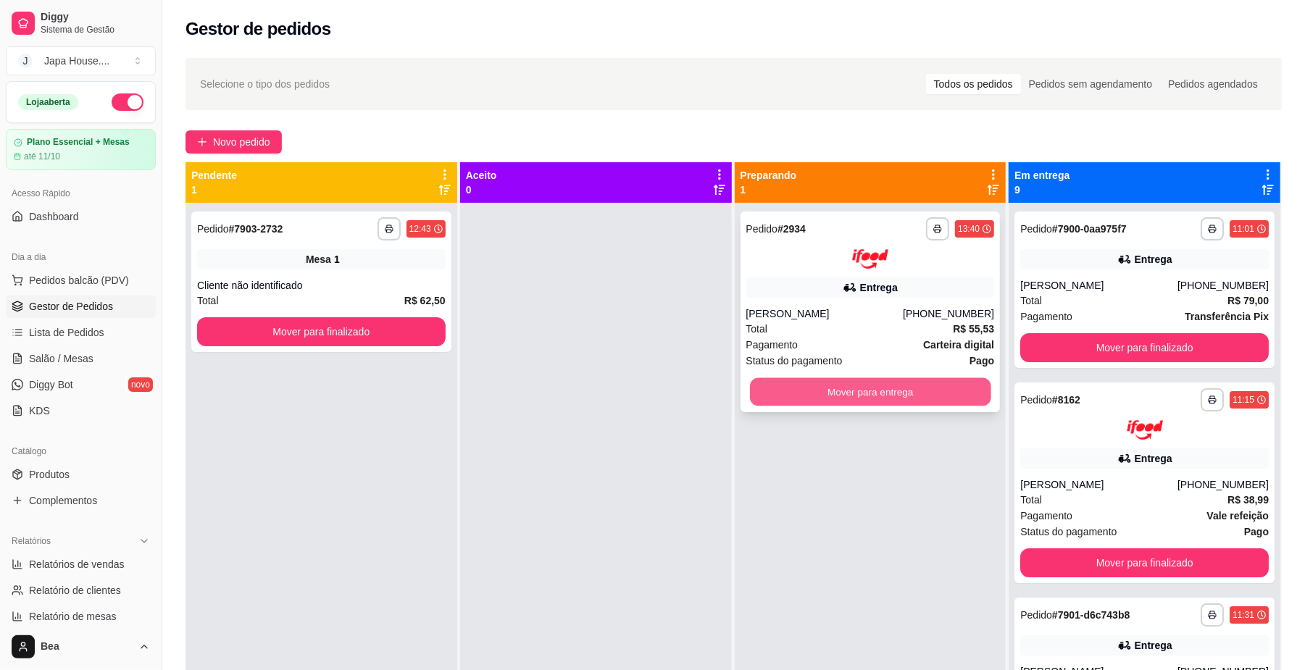
click at [905, 393] on button "Mover para entrega" at bounding box center [870, 392] width 241 height 28
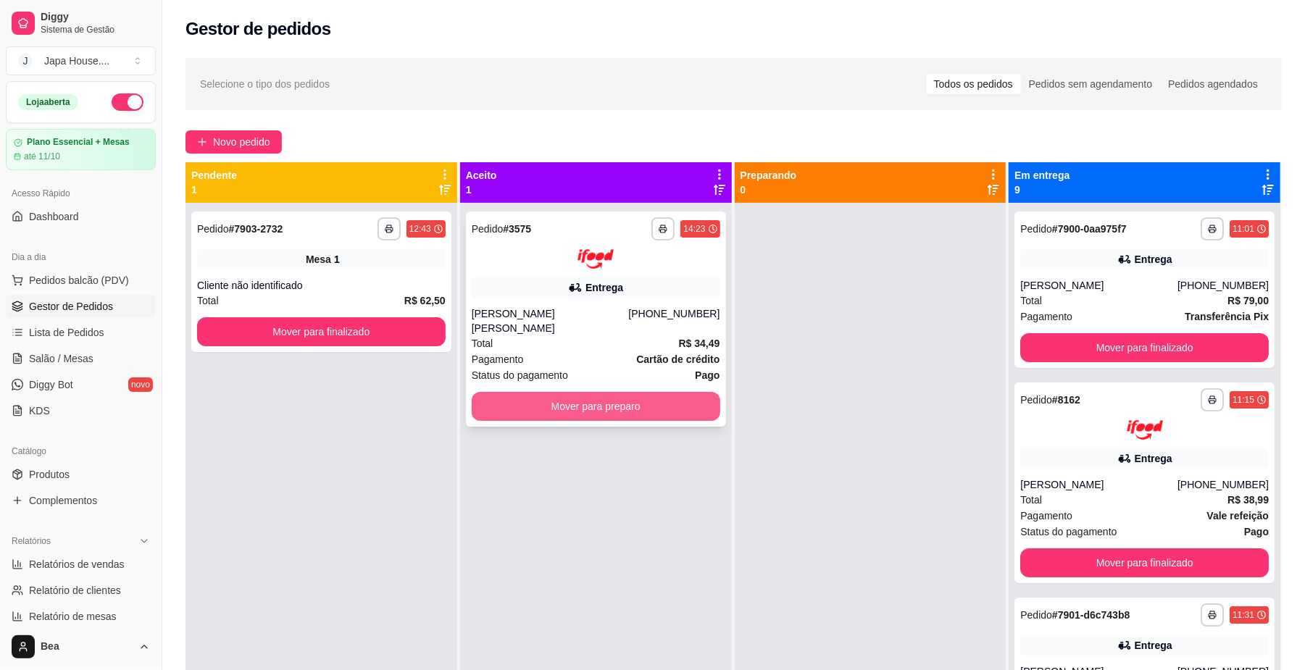
click at [540, 394] on button "Mover para preparo" at bounding box center [596, 406] width 249 height 29
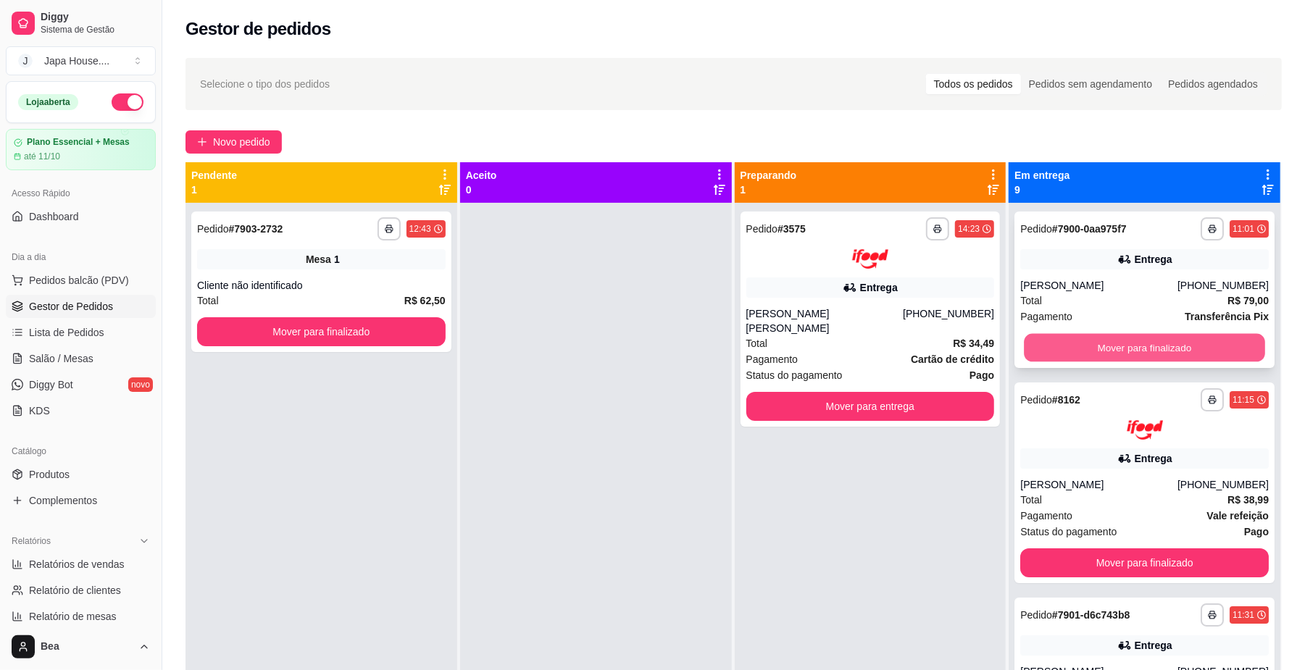
click at [1100, 346] on button "Mover para finalizado" at bounding box center [1144, 348] width 241 height 28
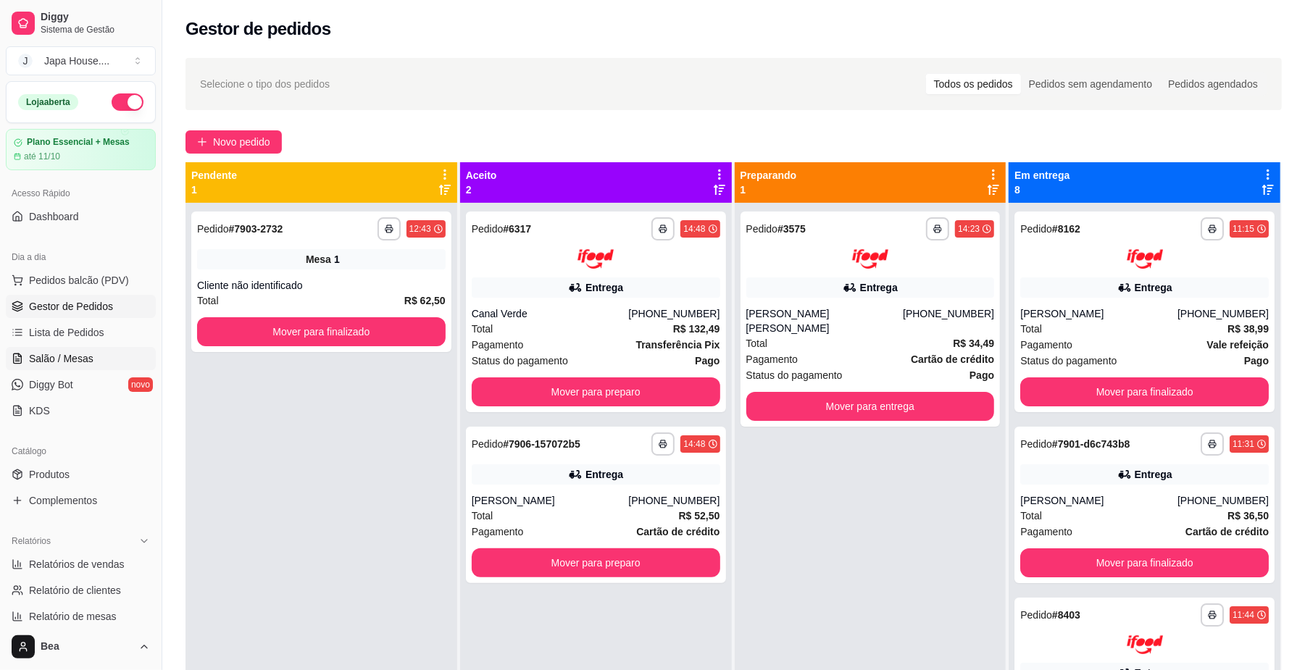
click at [74, 360] on span "Salão / Mesas" at bounding box center [61, 359] width 65 height 14
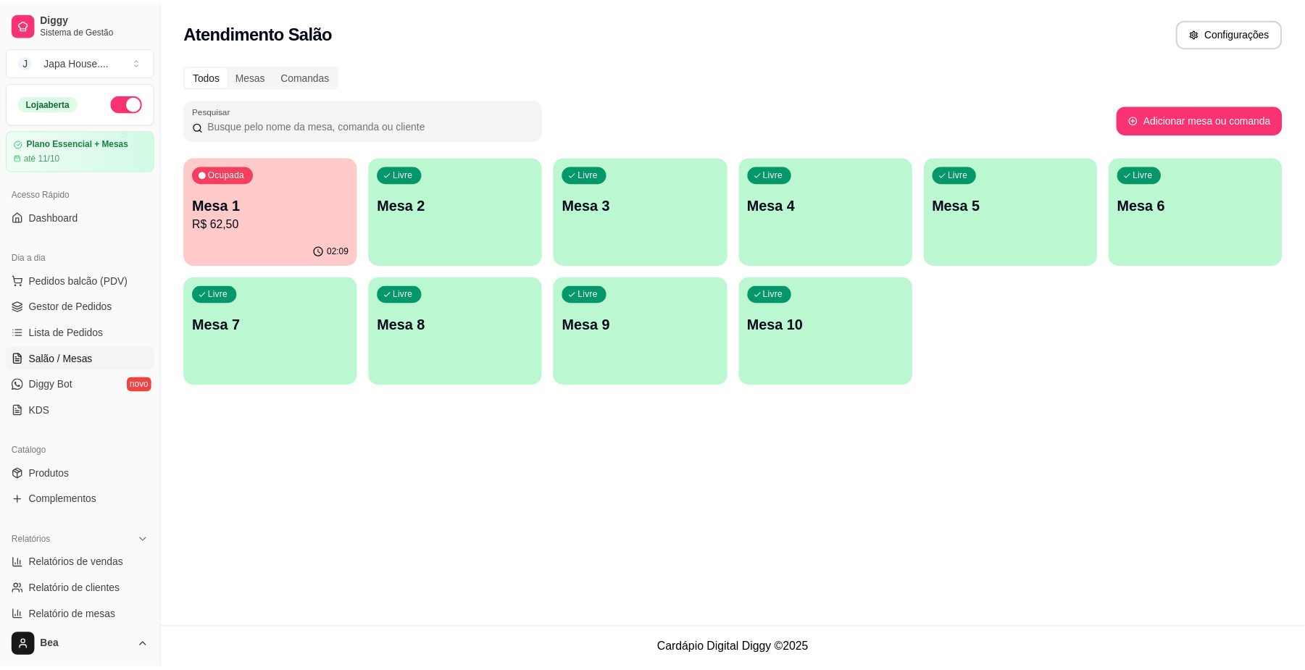
scroll to position [373, 0]
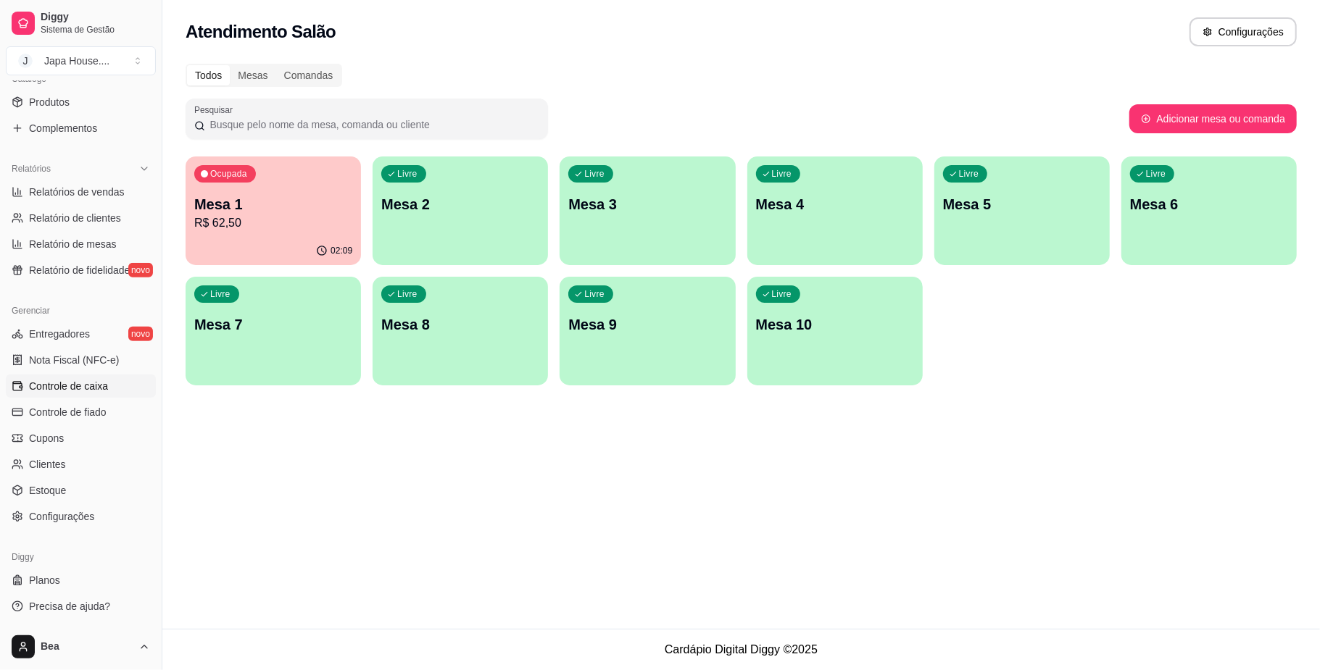
click at [96, 396] on link "Controle de caixa" at bounding box center [81, 386] width 150 height 23
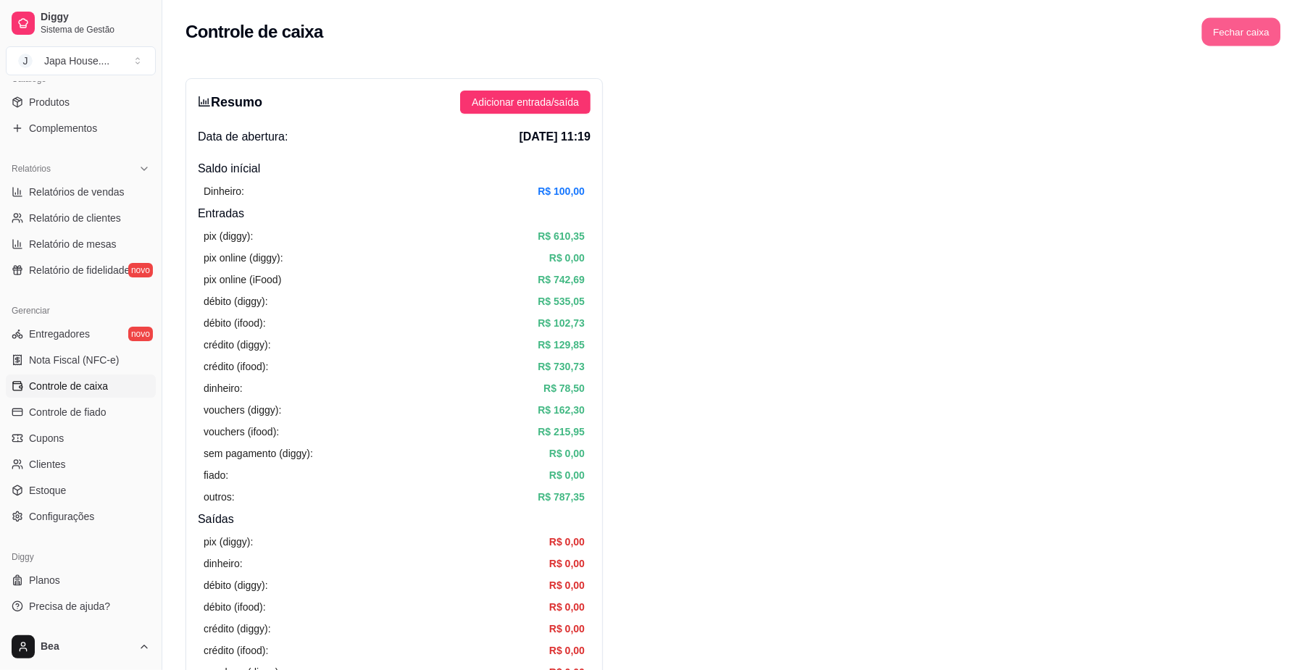
click at [1234, 41] on button "Fechar caixa" at bounding box center [1241, 32] width 79 height 28
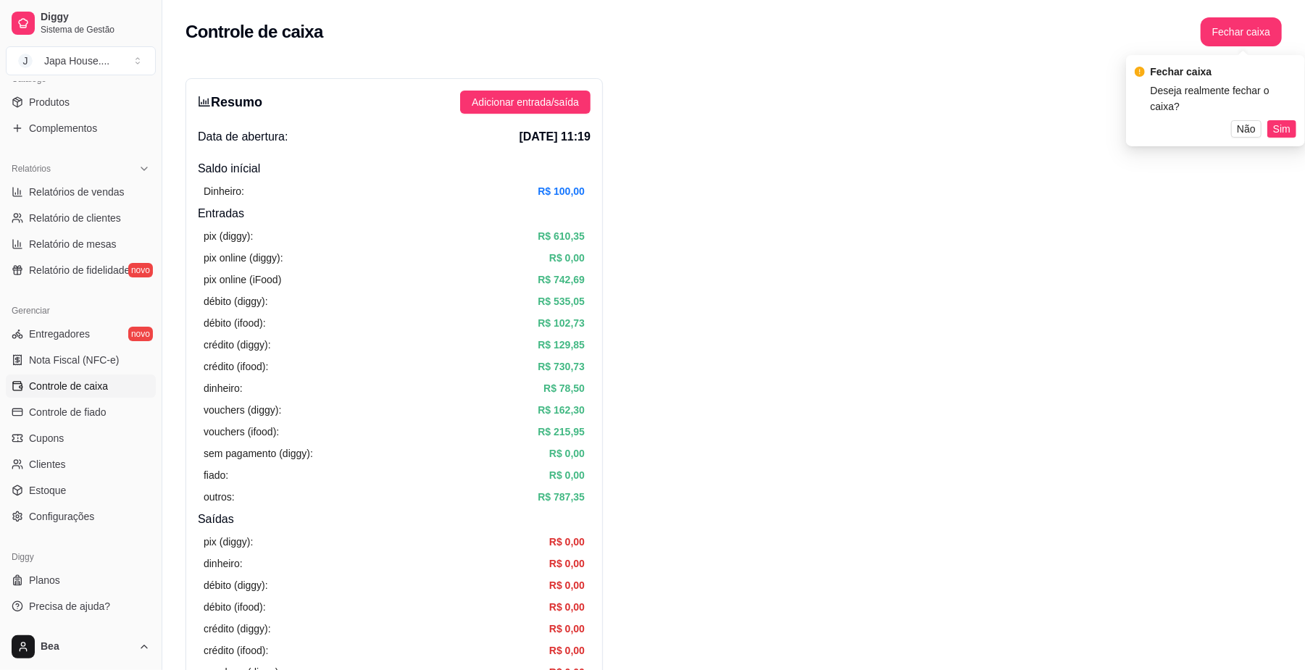
click at [1273, 122] on div "Fechar caixa Deseja realmente fechar o caixa? Não Sim" at bounding box center [1215, 100] width 179 height 91
click at [1273, 121] on span "Sim" at bounding box center [1281, 129] width 17 height 16
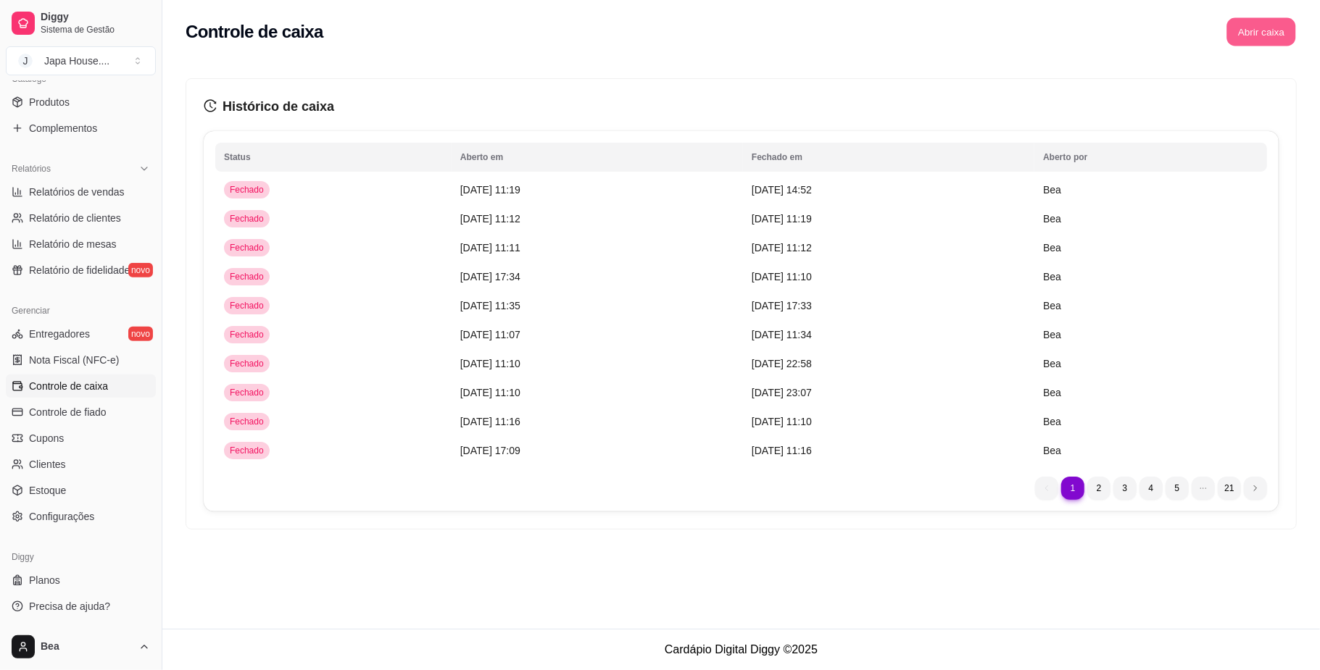
click at [1244, 33] on button "Abrir caixa" at bounding box center [1260, 32] width 69 height 28
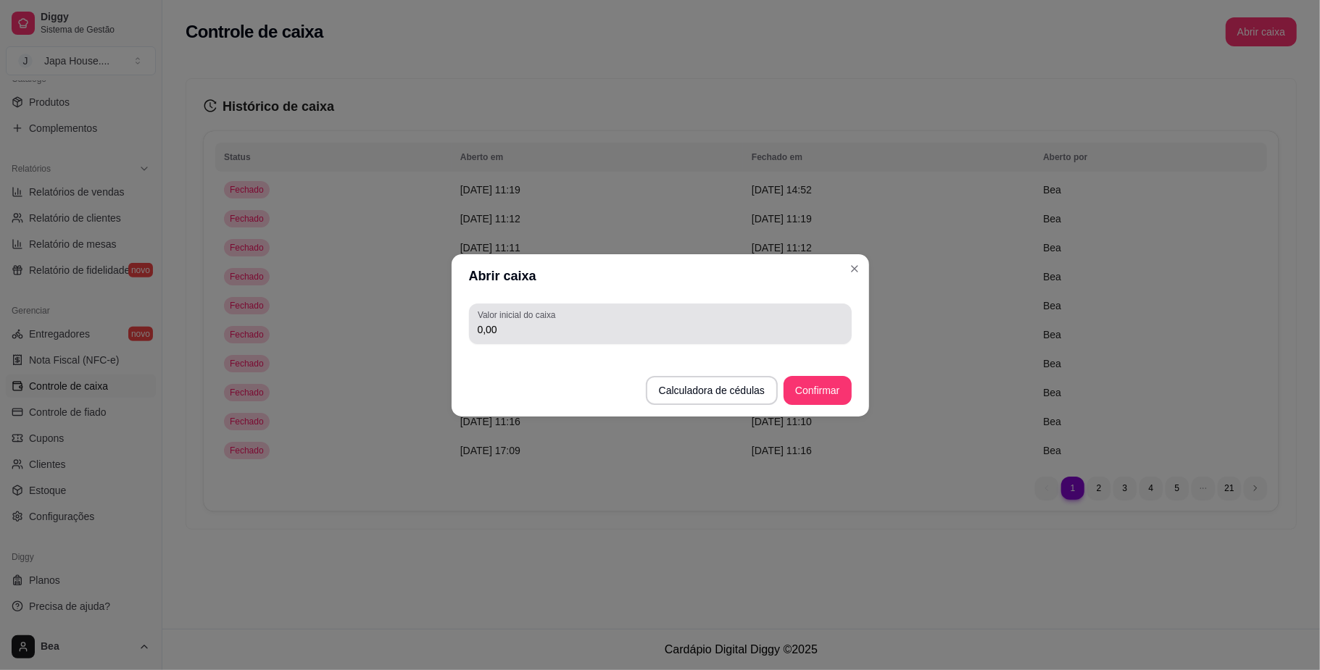
click at [565, 317] on div "0,00" at bounding box center [660, 323] width 365 height 29
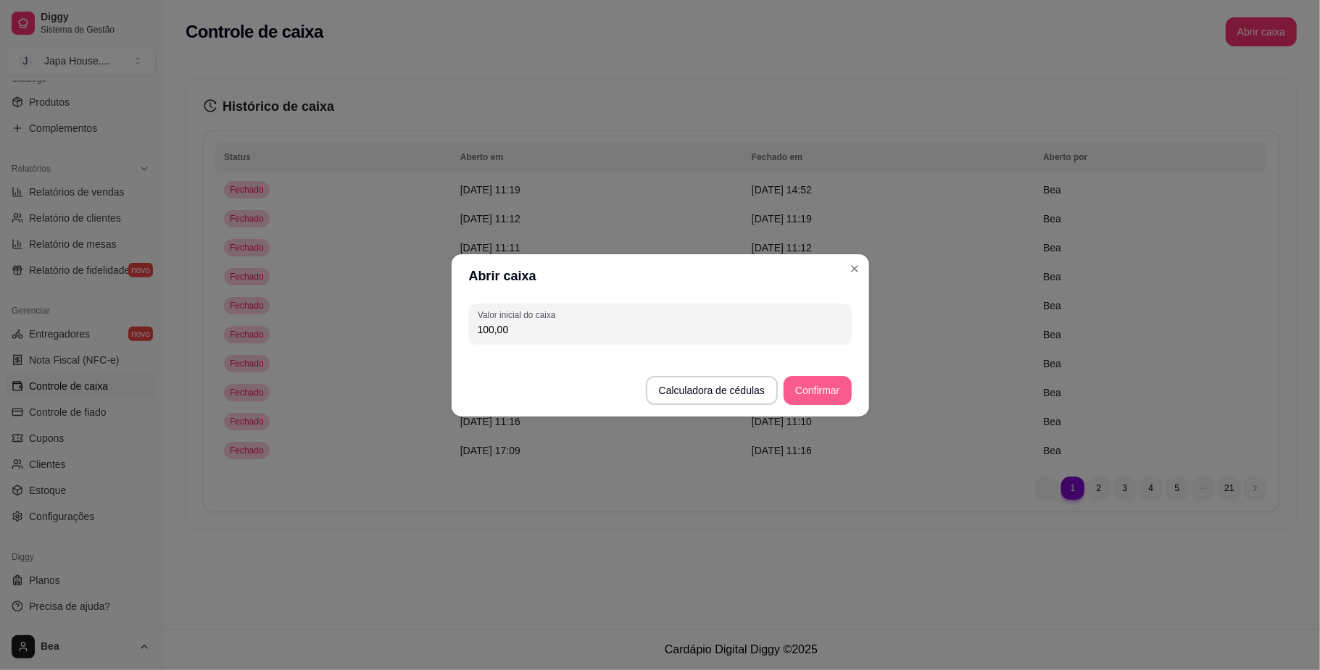
type input "100,00"
click at [792, 389] on button "Confirmar" at bounding box center [817, 390] width 66 height 28
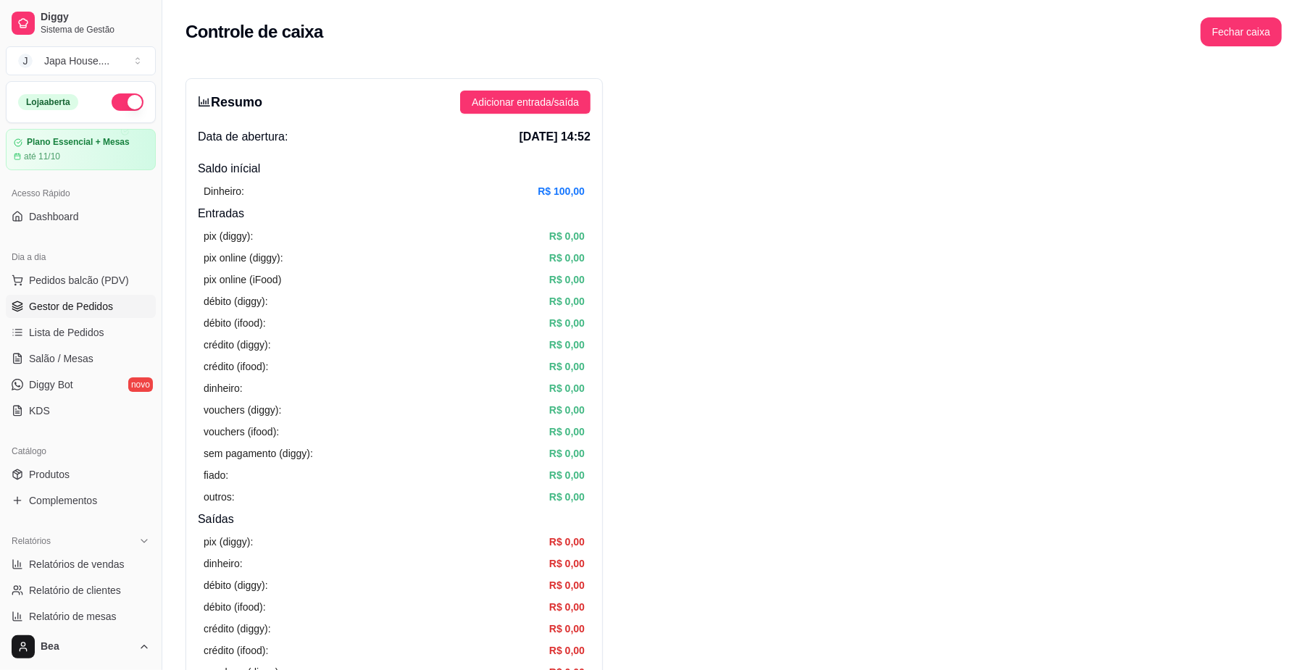
click at [74, 308] on span "Gestor de Pedidos" at bounding box center [71, 306] width 84 height 14
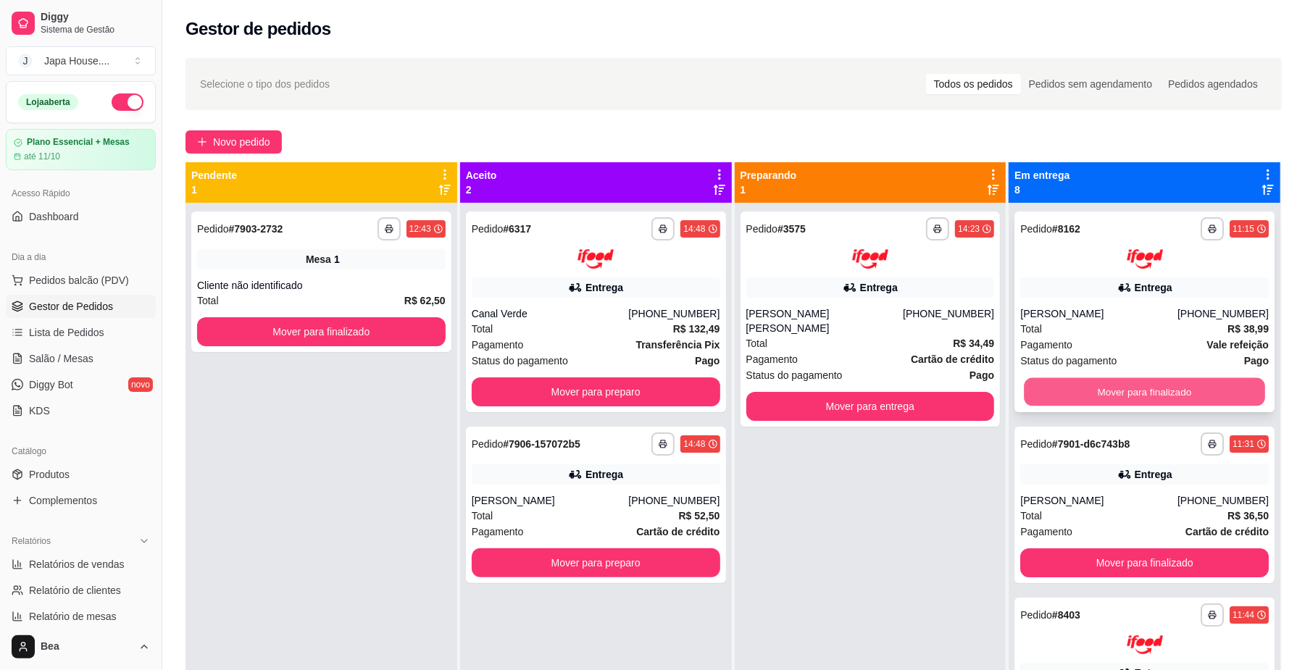
click at [1062, 384] on button "Mover para finalizado" at bounding box center [1144, 392] width 241 height 28
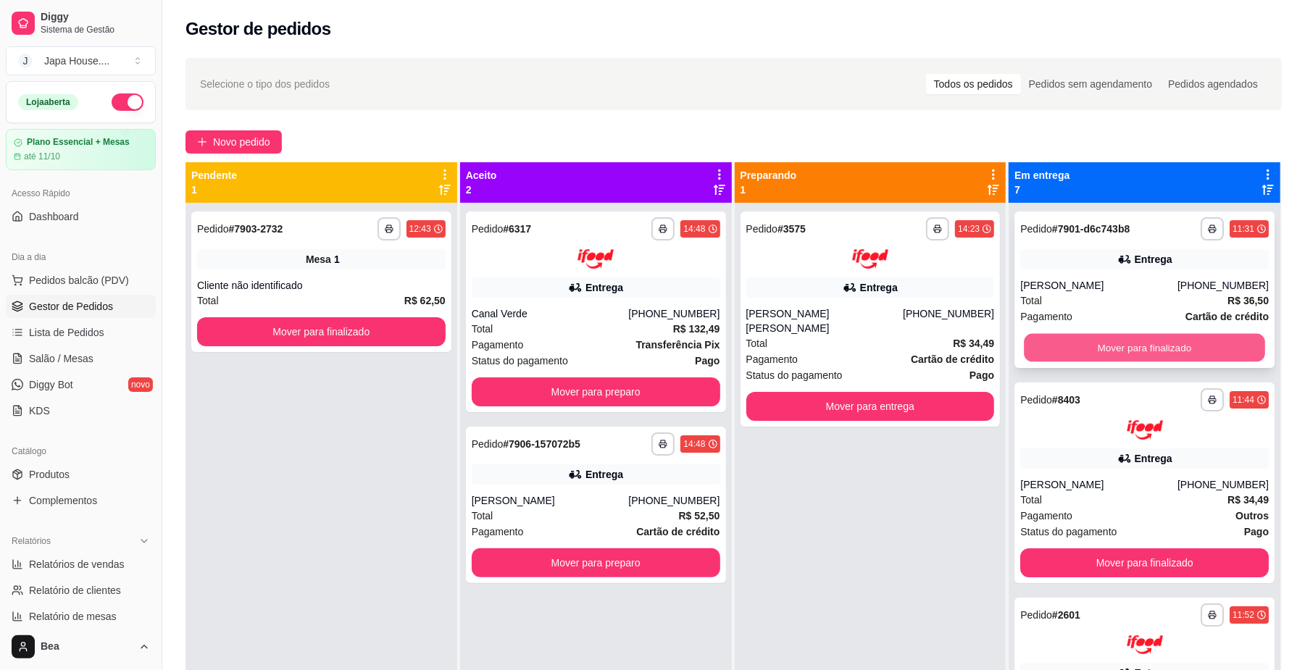
click at [1065, 346] on button "Mover para finalizado" at bounding box center [1144, 348] width 241 height 28
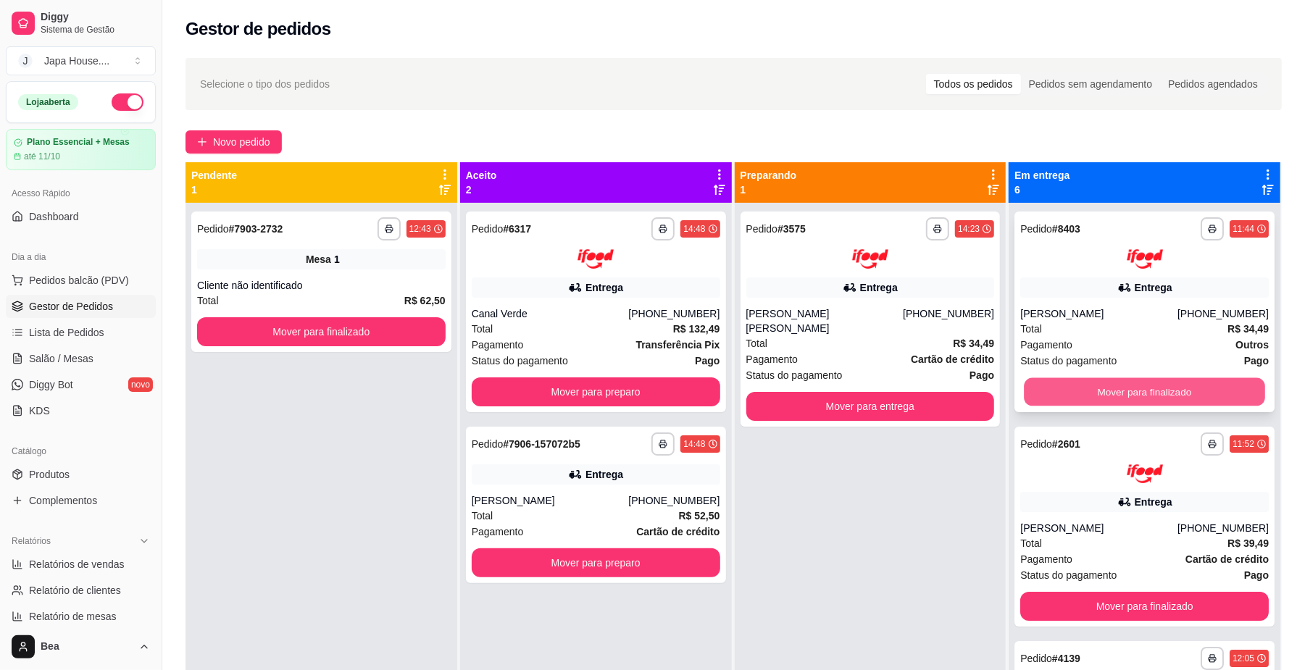
click at [1068, 392] on button "Mover para finalizado" at bounding box center [1144, 392] width 241 height 28
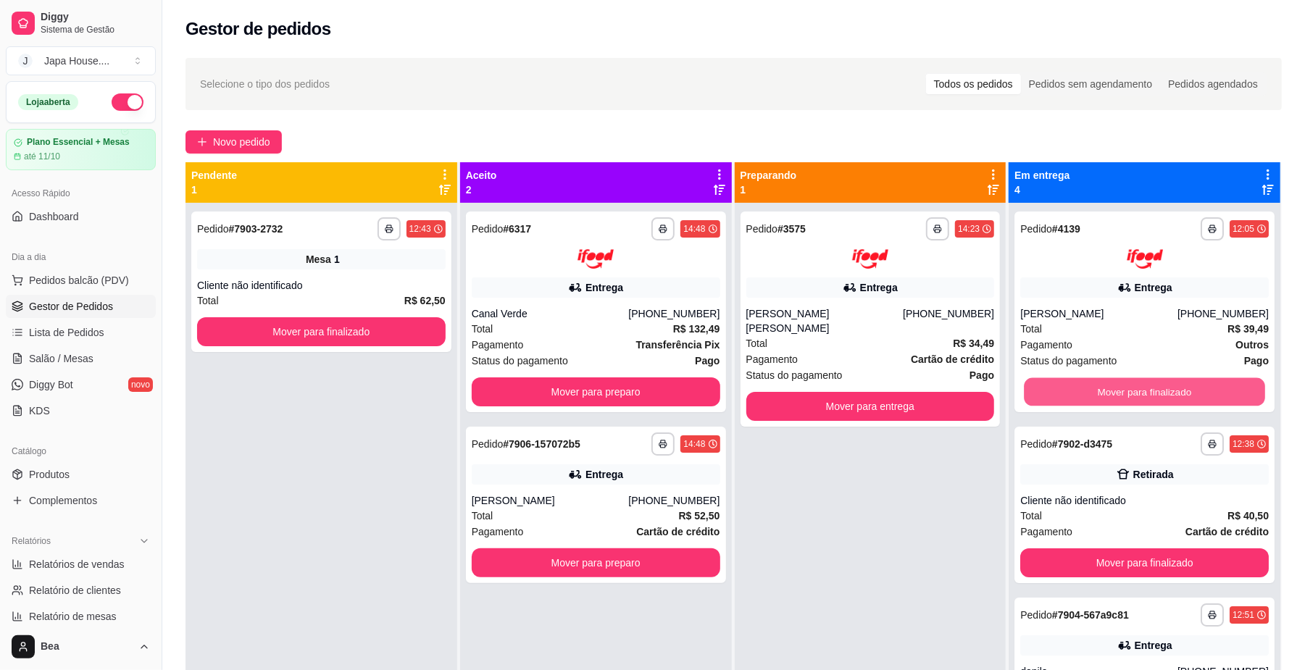
click at [1068, 392] on button "Mover para finalizado" at bounding box center [1144, 392] width 241 height 28
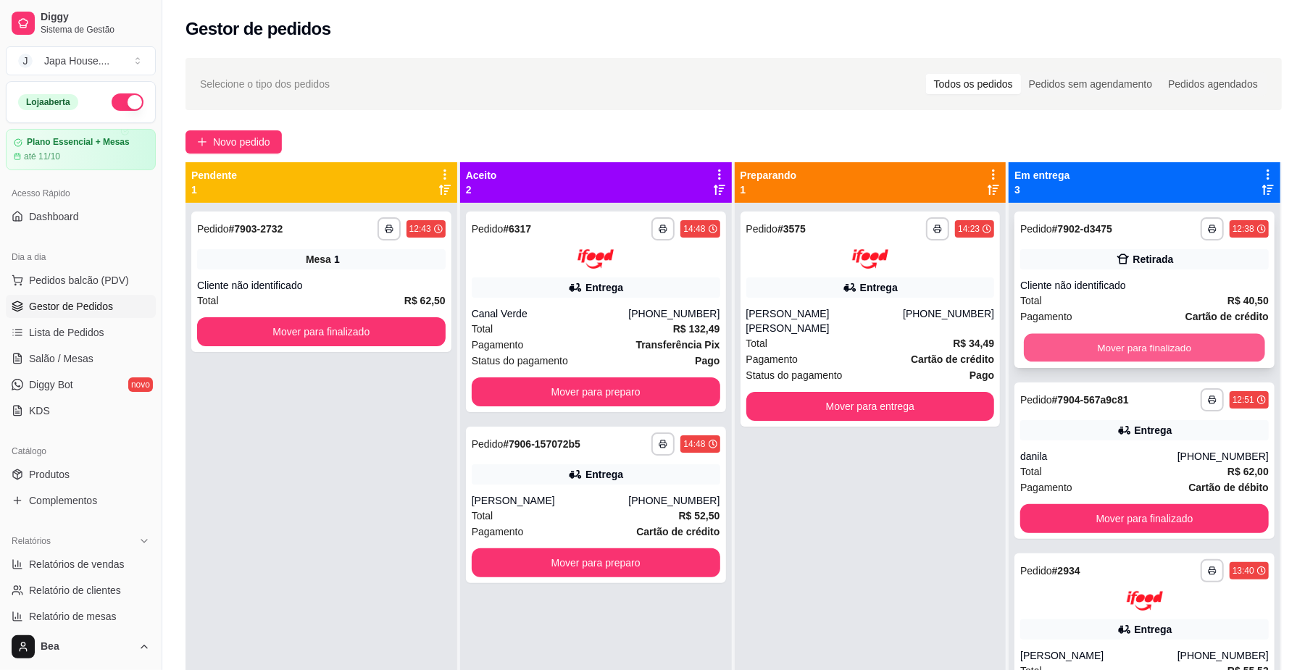
click at [1065, 348] on button "Mover para finalizado" at bounding box center [1144, 348] width 241 height 28
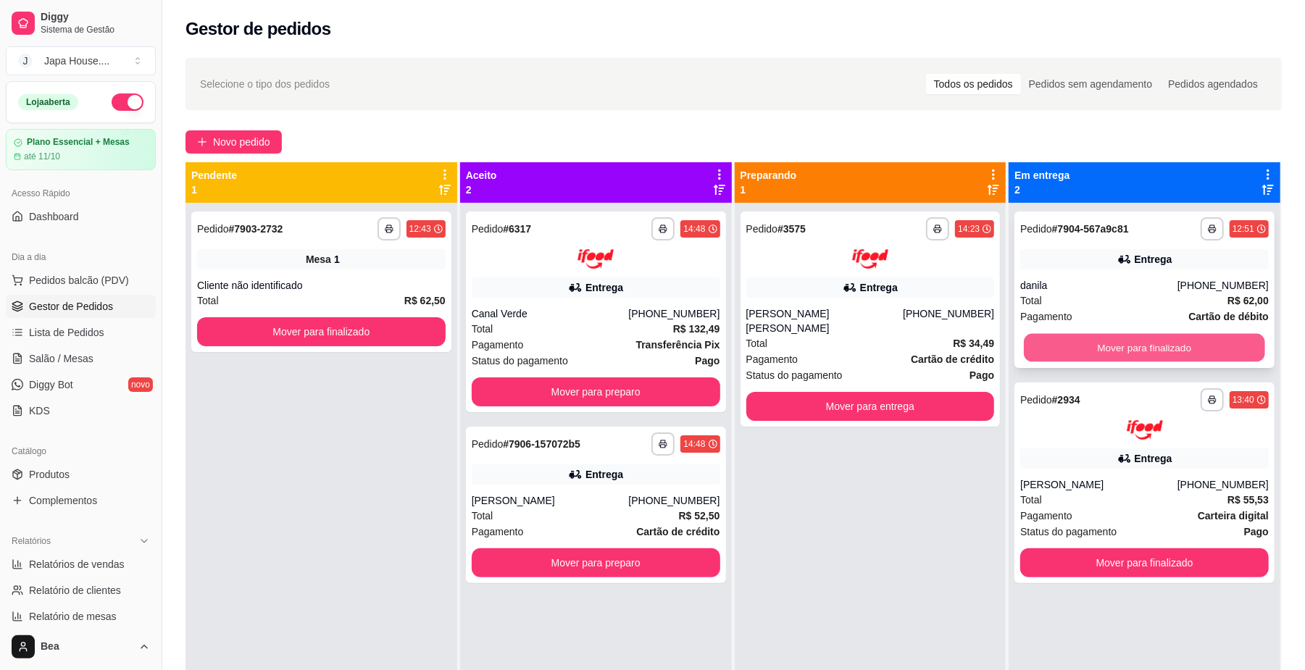
click at [1055, 340] on button "Mover para finalizado" at bounding box center [1144, 348] width 241 height 28
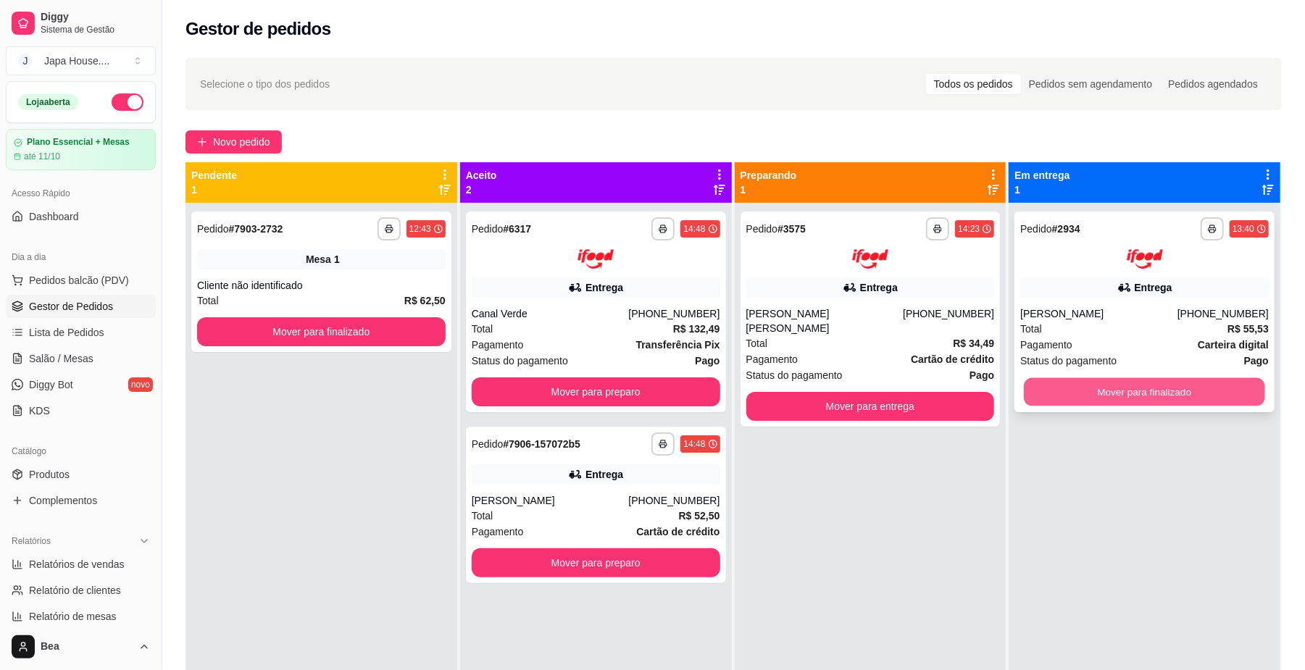
click at [1052, 386] on button "Mover para finalizado" at bounding box center [1144, 392] width 241 height 28
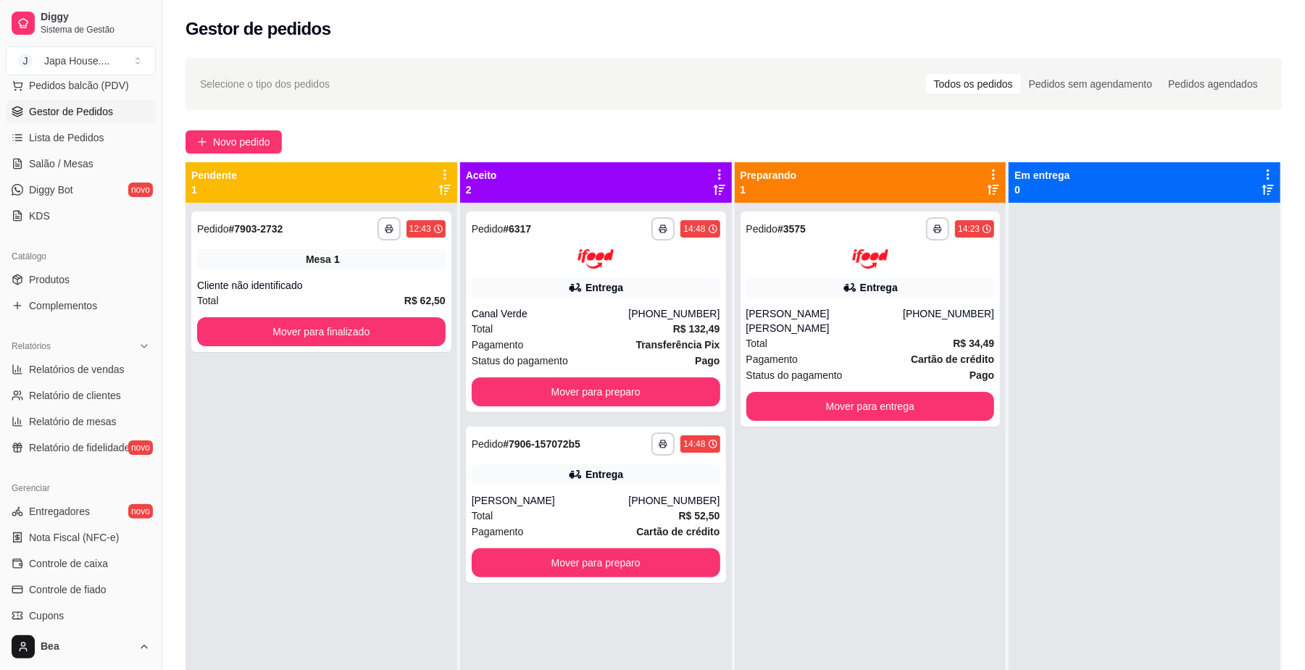
scroll to position [206, 0]
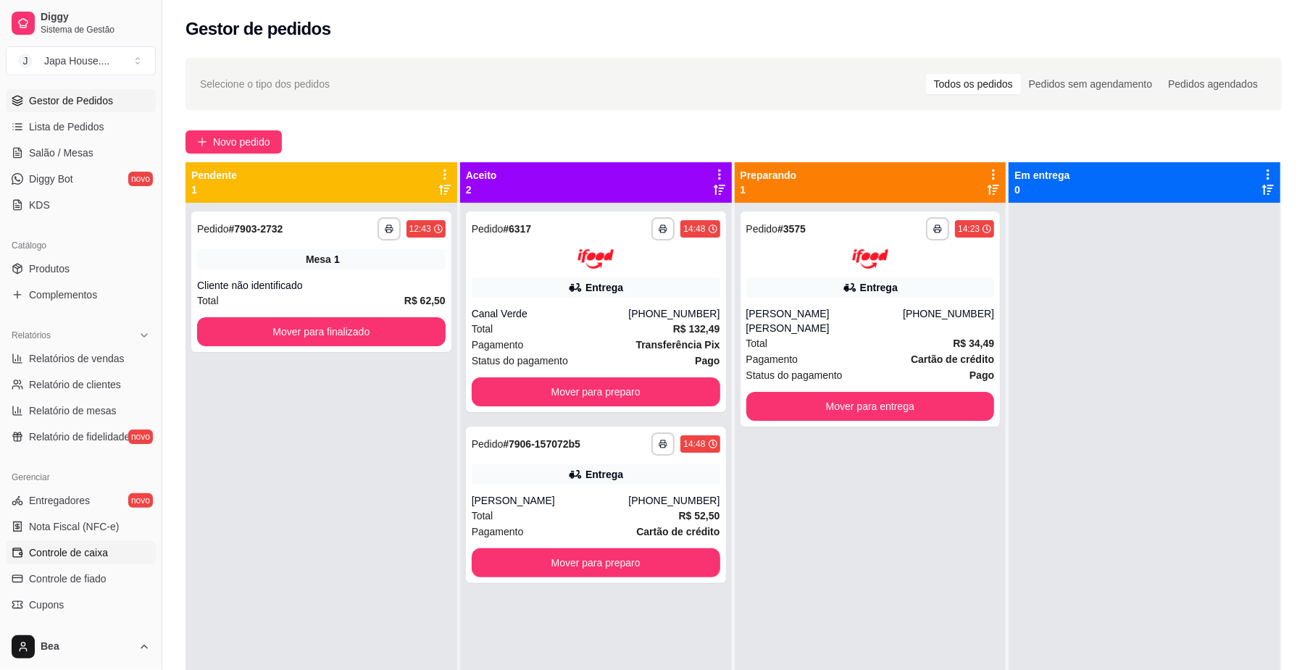
click at [67, 552] on span "Controle de caixa" at bounding box center [68, 553] width 79 height 14
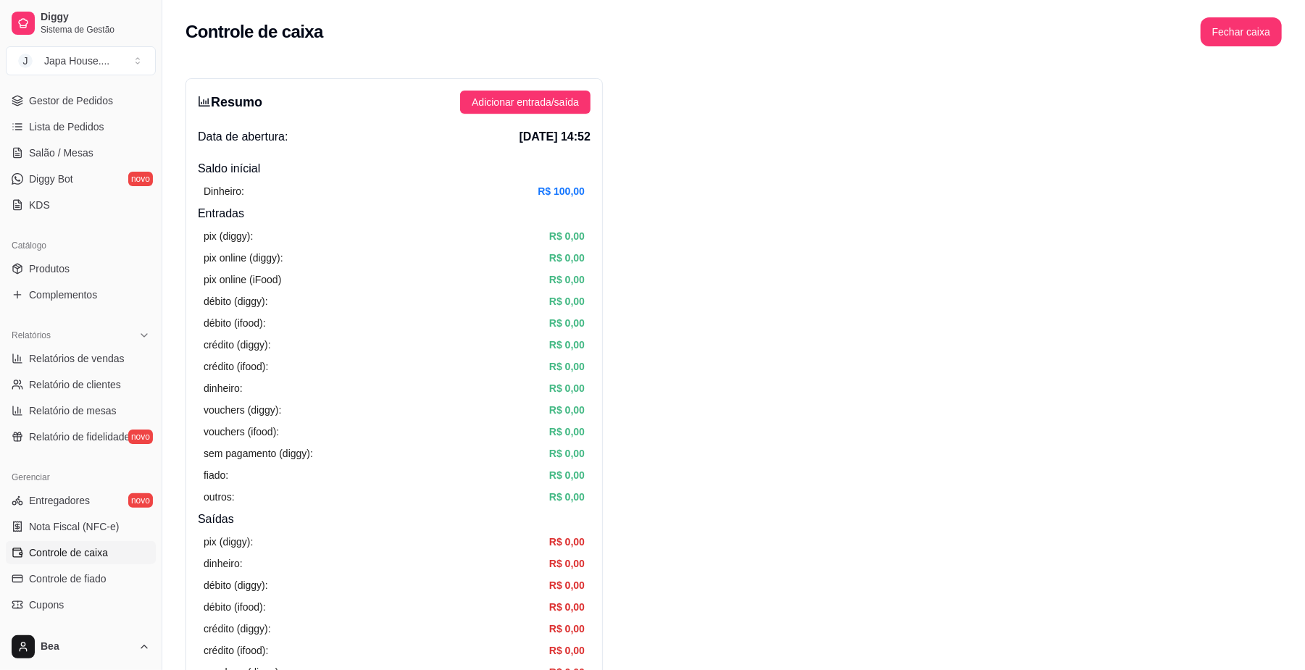
click at [581, 296] on article "R$ 0,00" at bounding box center [567, 302] width 36 height 16
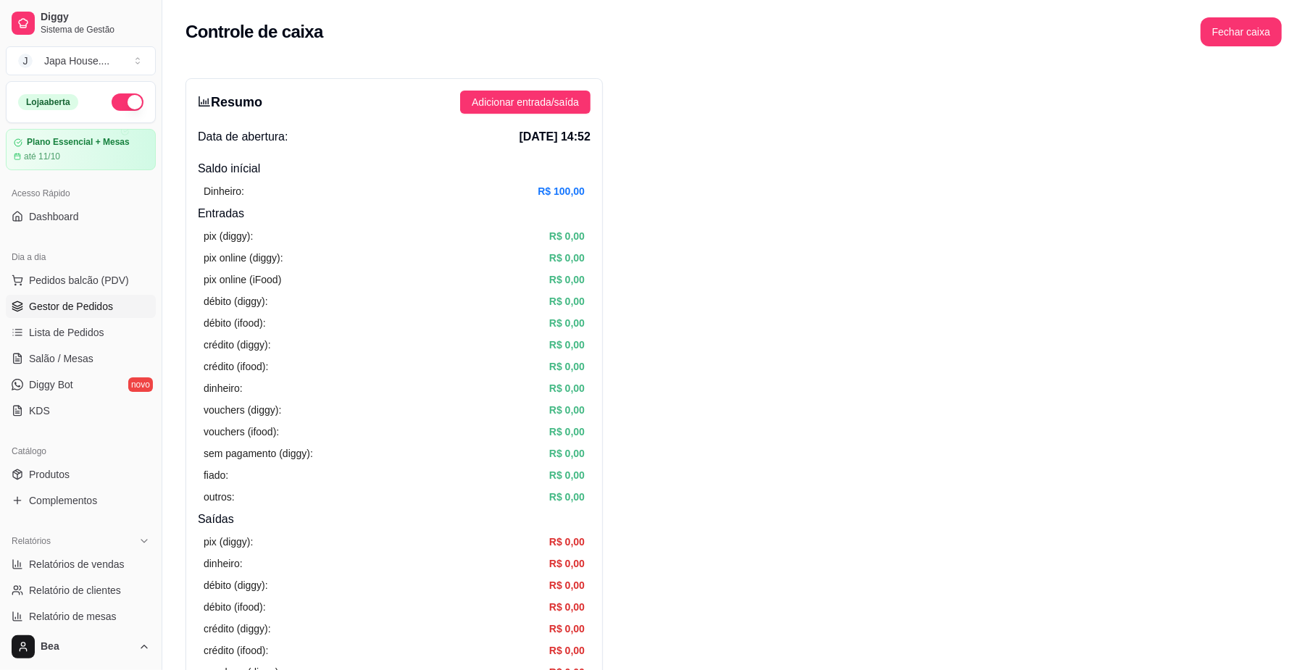
click at [84, 306] on span "Gestor de Pedidos" at bounding box center [71, 306] width 84 height 14
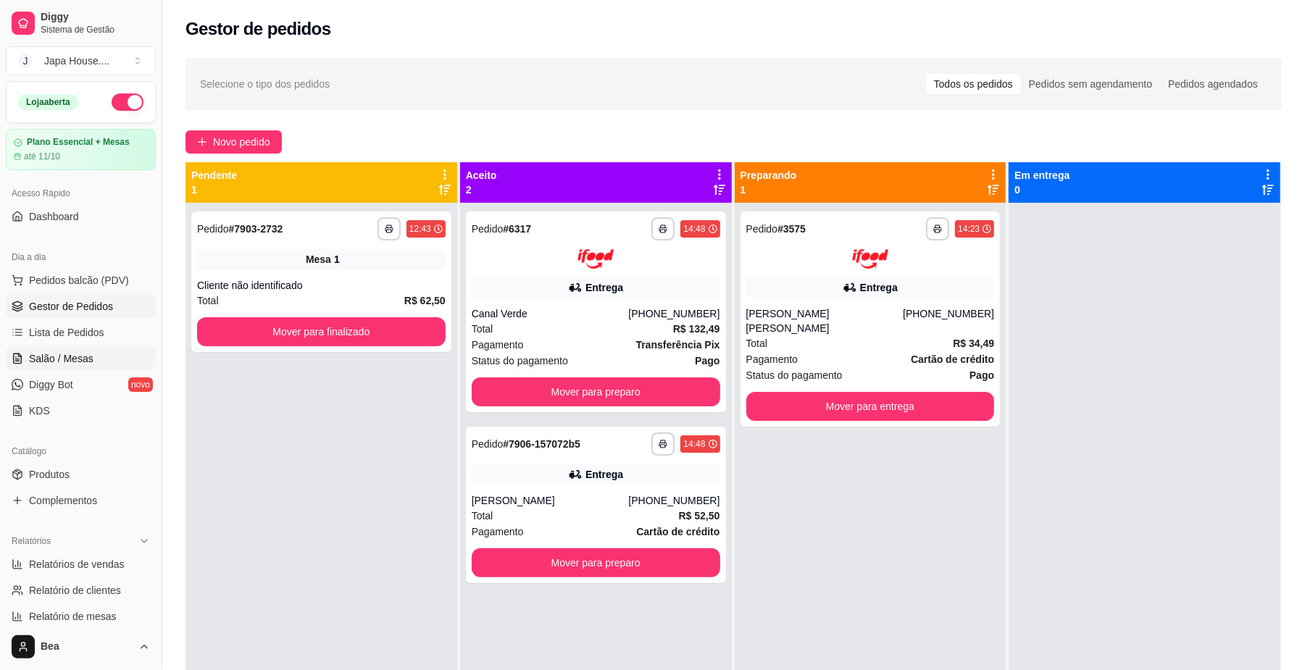
click at [75, 360] on span "Salão / Mesas" at bounding box center [61, 359] width 65 height 14
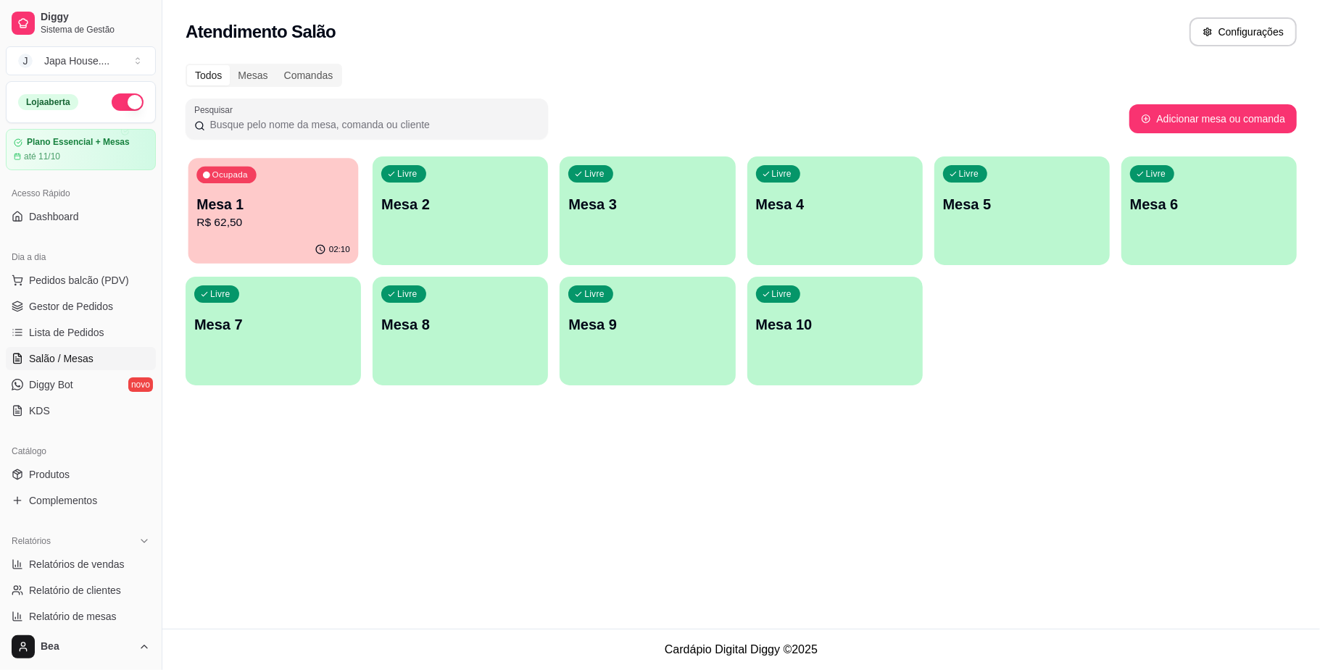
click at [323, 209] on p "Mesa 1" at bounding box center [273, 205] width 154 height 20
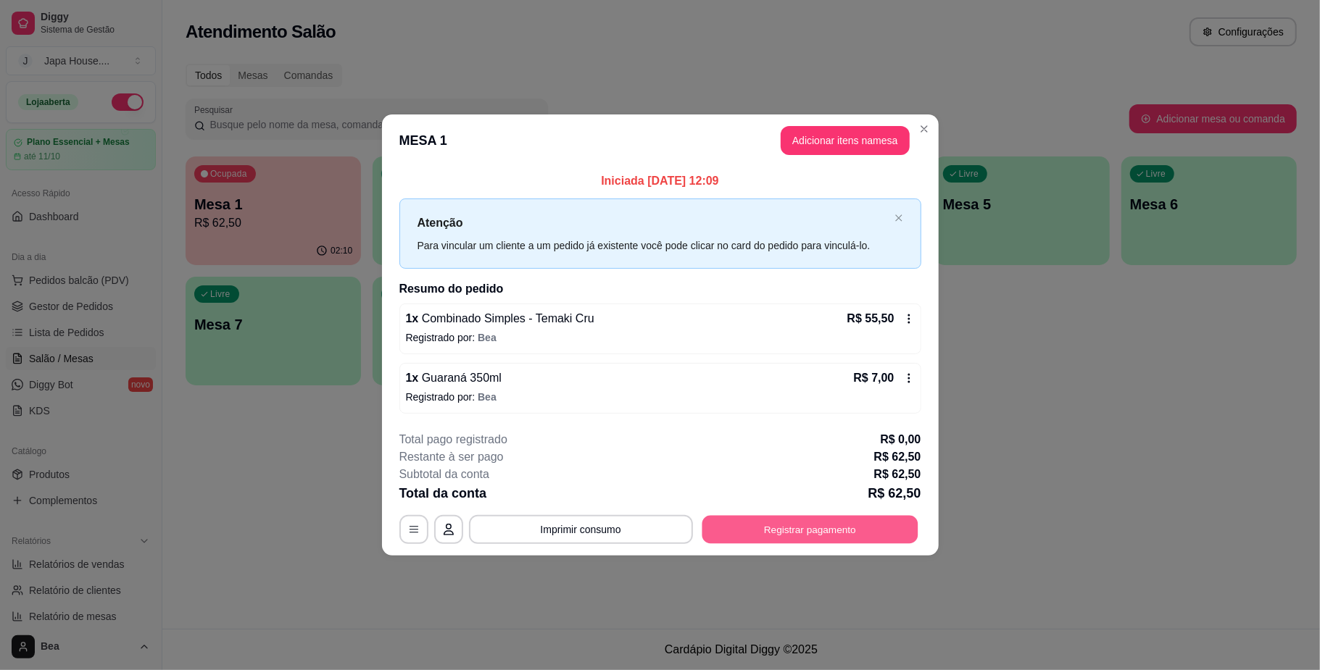
click at [781, 544] on button "Registrar pagamento" at bounding box center [810, 530] width 216 height 28
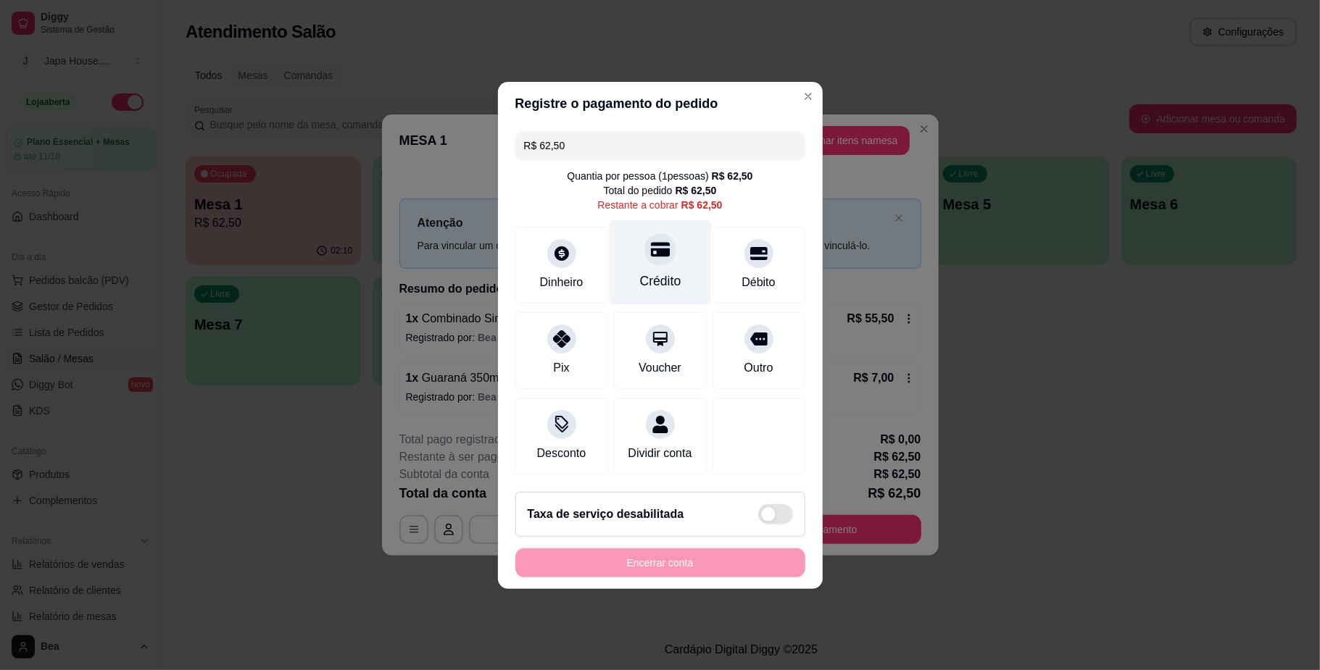
click at [641, 254] on div "Crédito" at bounding box center [660, 262] width 102 height 85
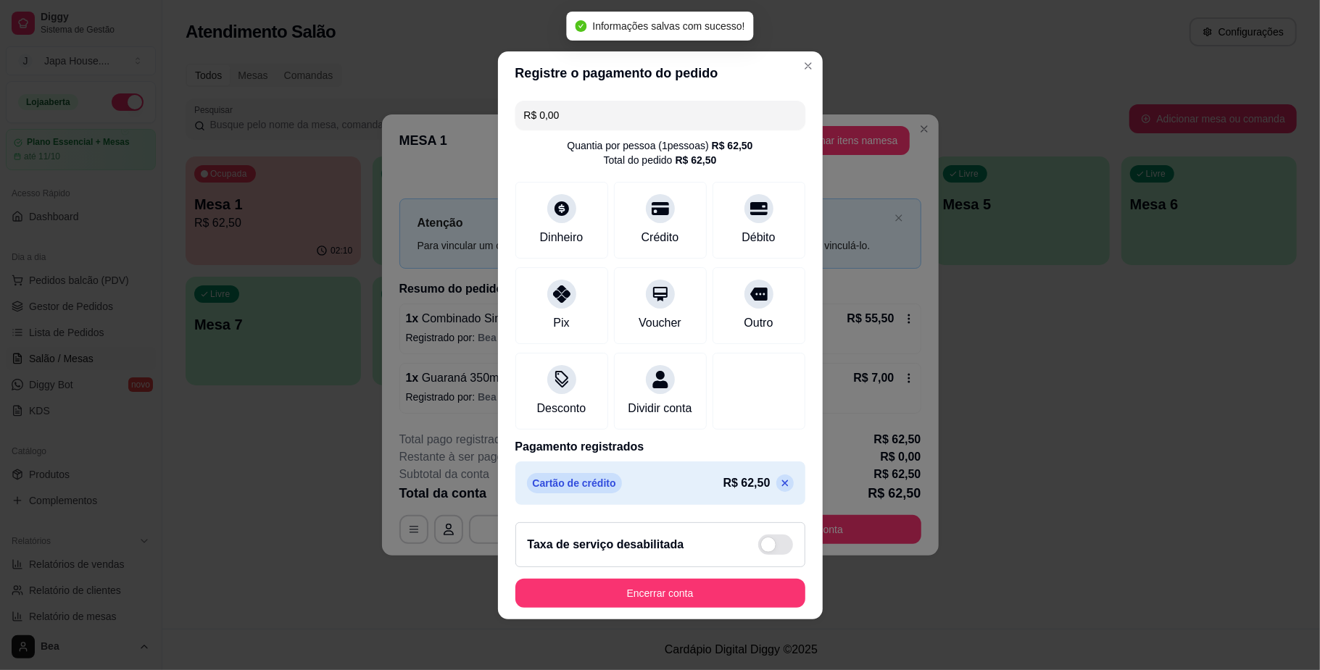
type input "R$ 0,00"
click at [607, 606] on button "Encerrar conta" at bounding box center [660, 593] width 281 height 28
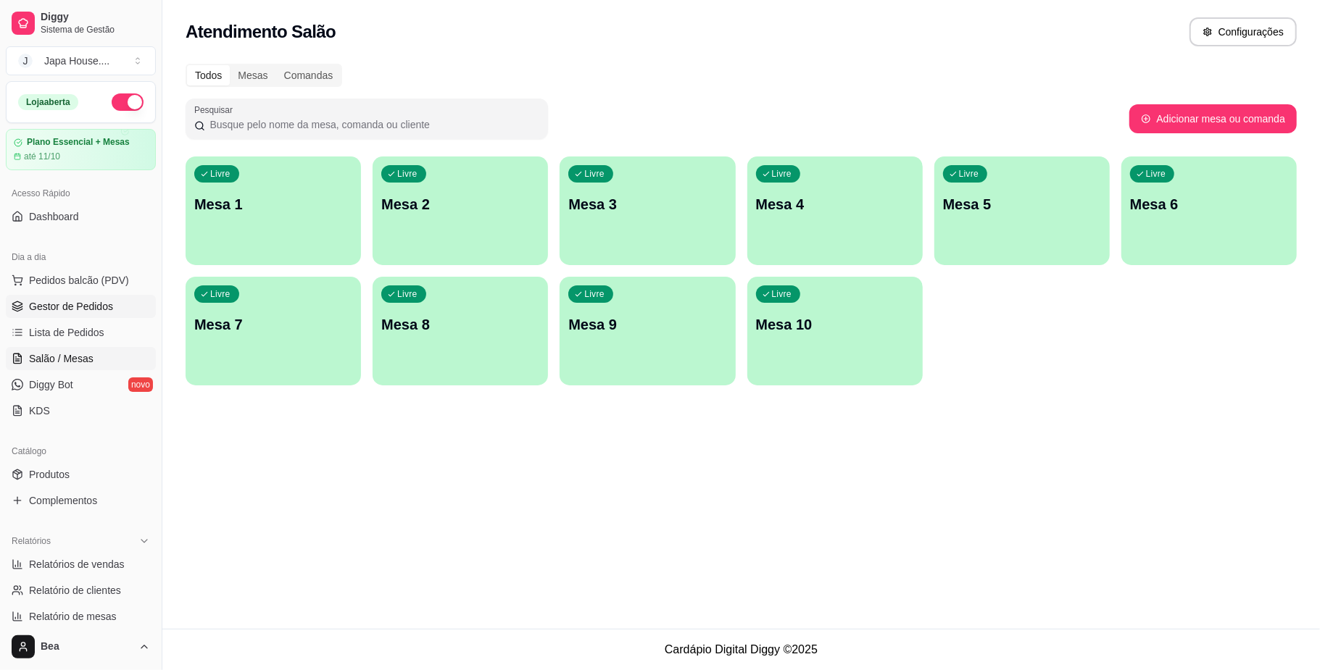
click at [103, 299] on span "Gestor de Pedidos" at bounding box center [71, 306] width 84 height 14
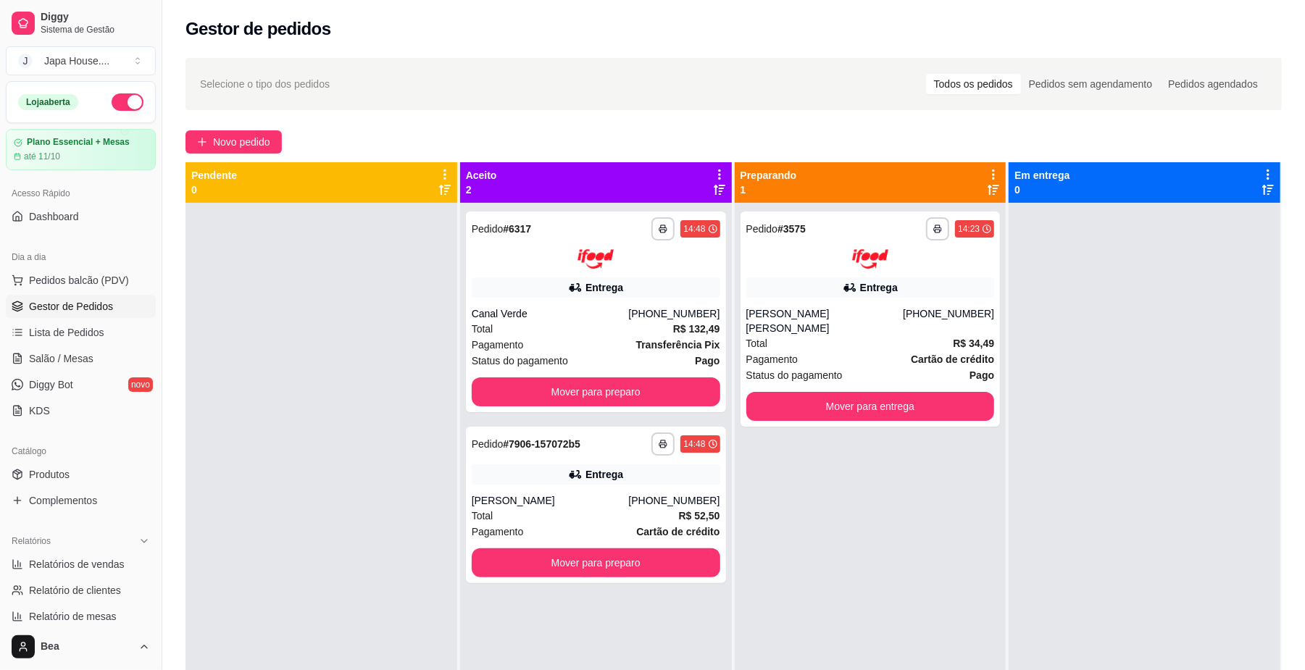
scroll to position [373, 0]
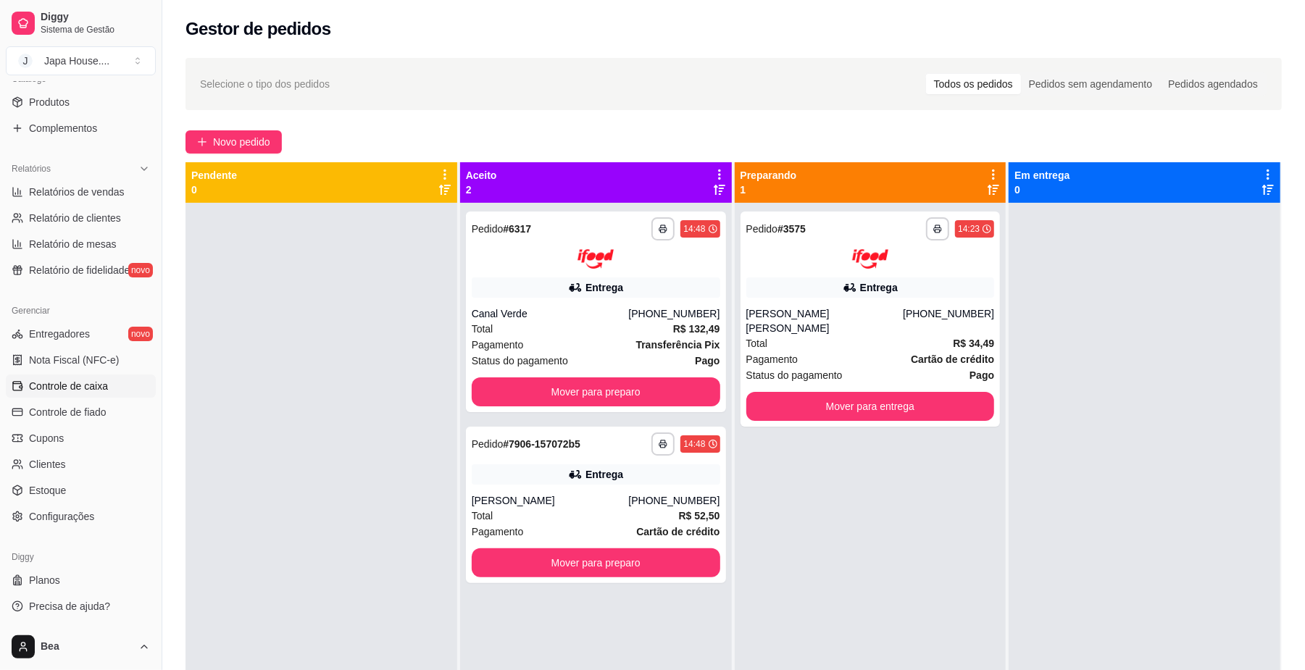
click at [104, 397] on link "Controle de caixa" at bounding box center [81, 386] width 150 height 23
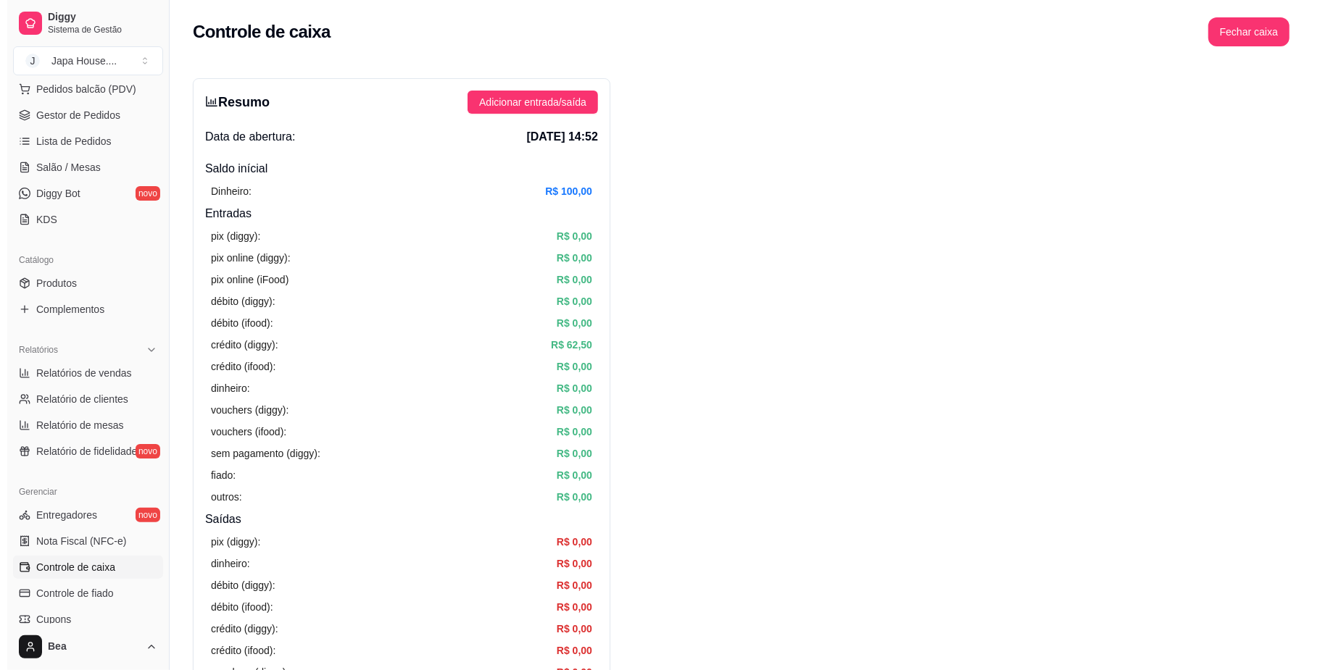
scroll to position [38, 0]
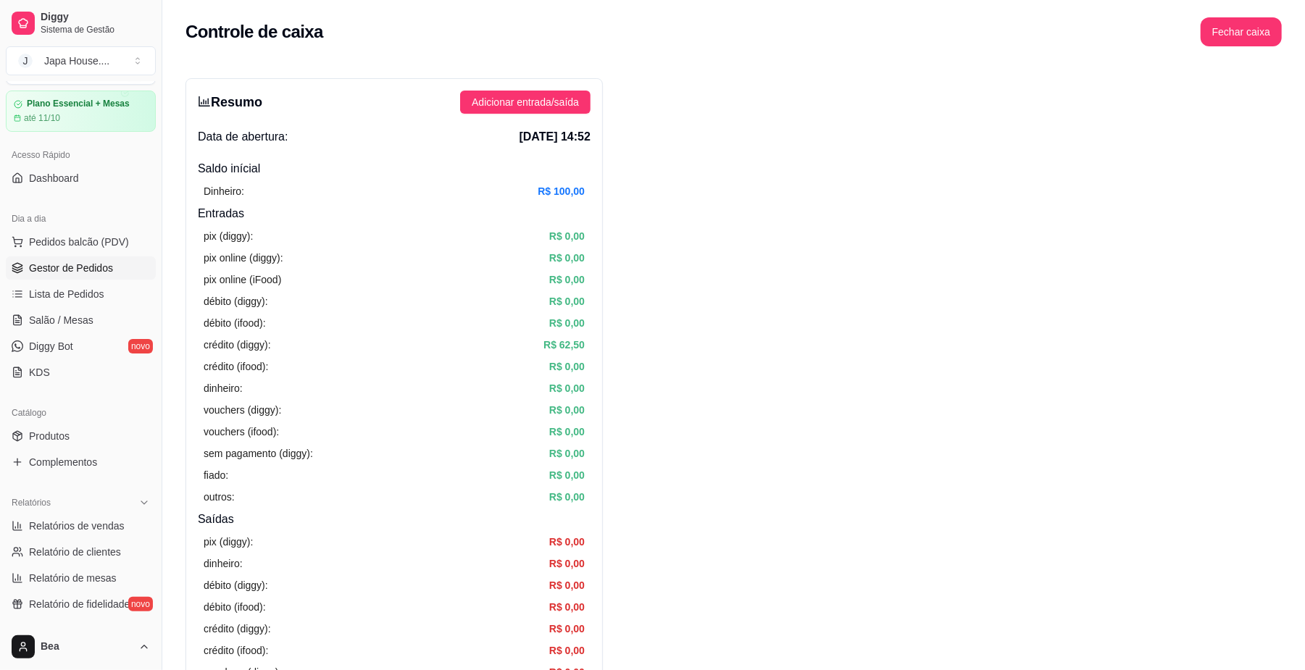
click at [97, 259] on link "Gestor de Pedidos" at bounding box center [81, 268] width 150 height 23
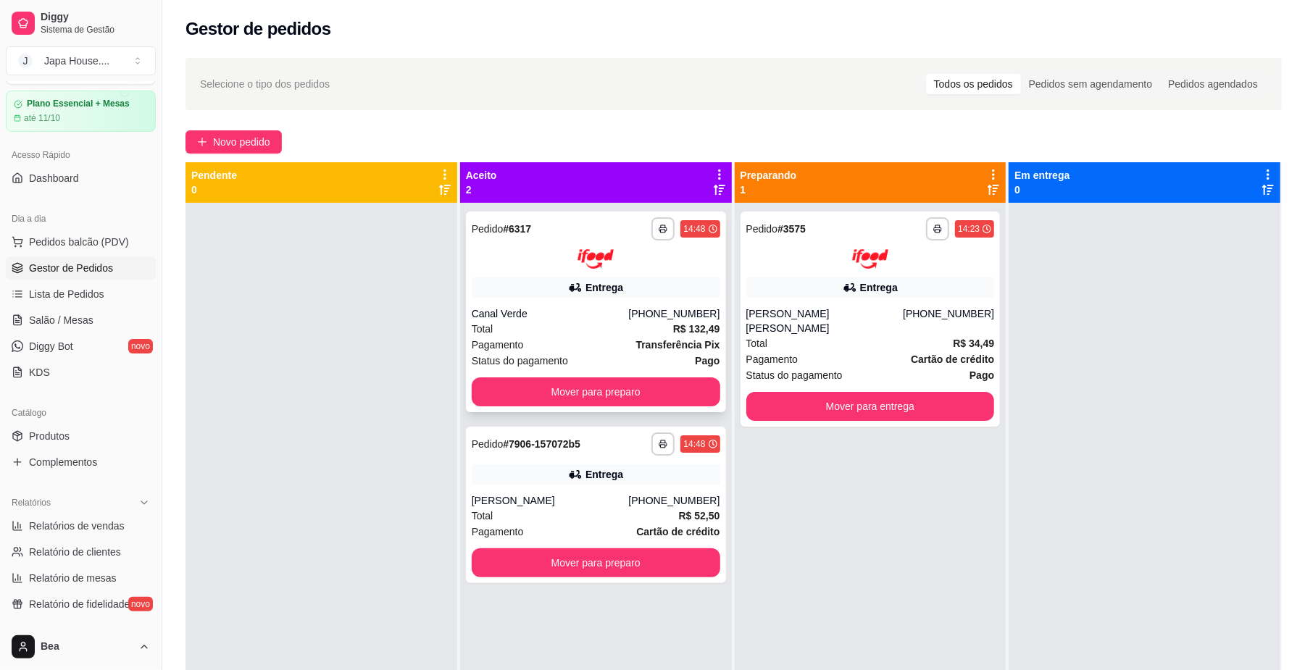
click at [690, 286] on div "Entrega" at bounding box center [596, 288] width 249 height 20
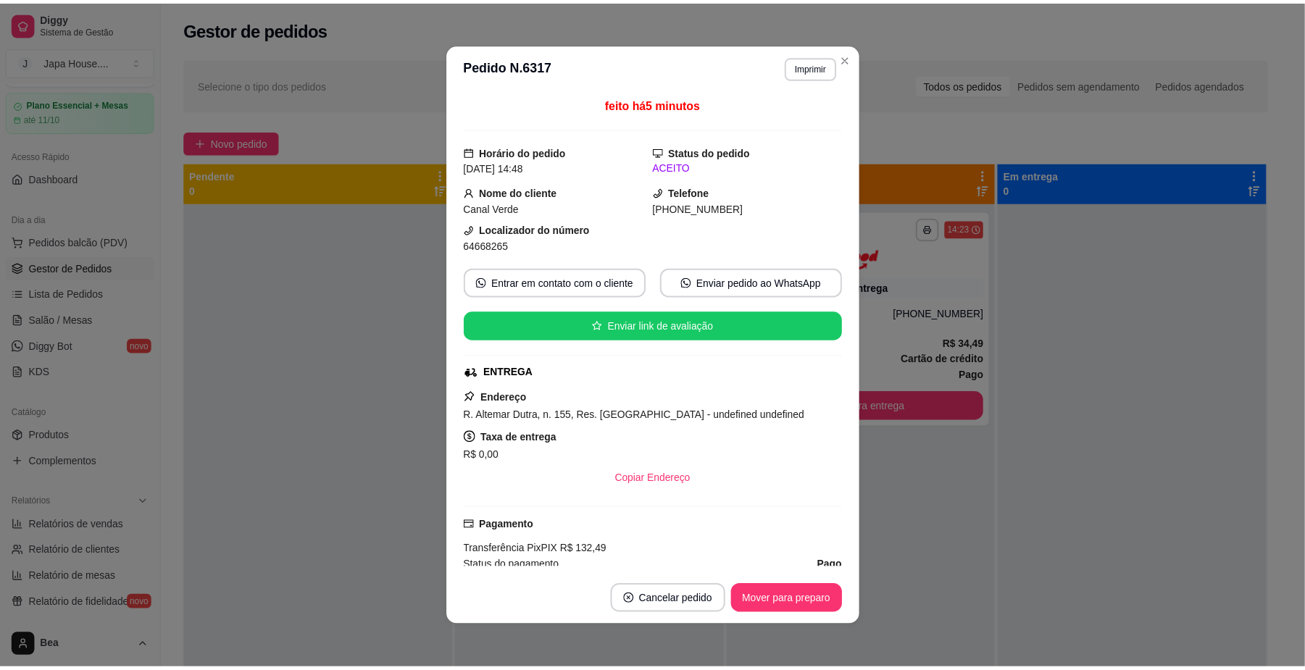
scroll to position [325, 0]
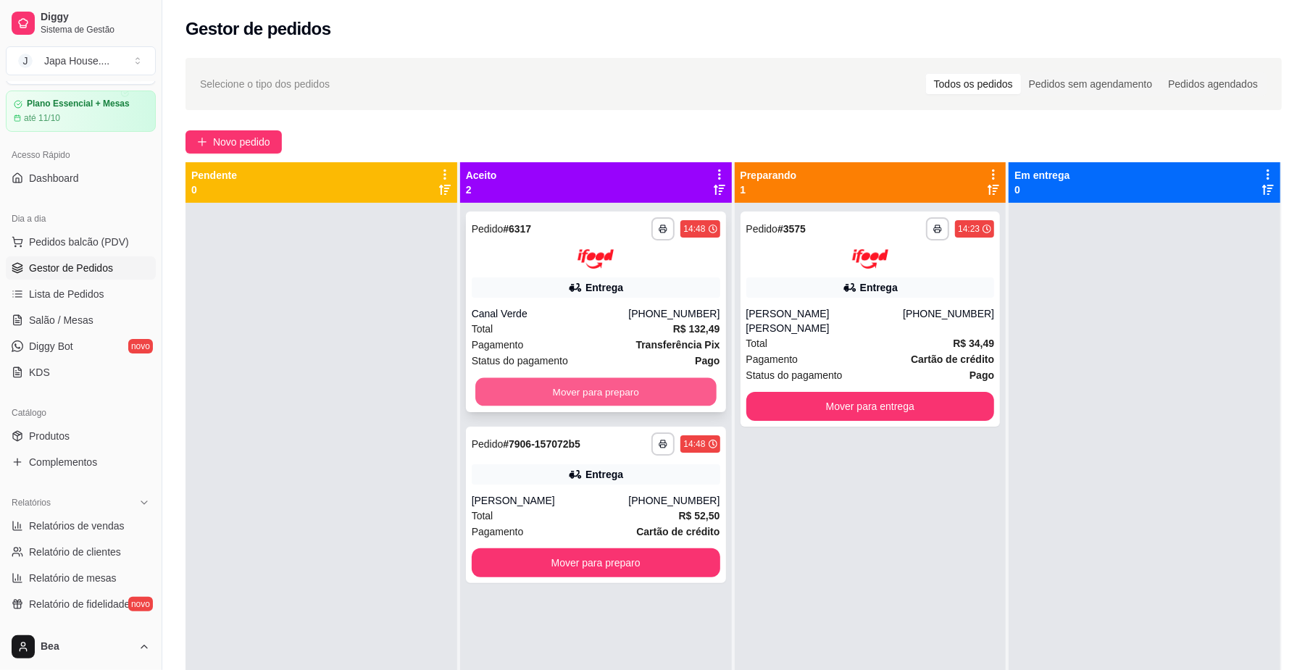
click at [549, 390] on button "Mover para preparo" at bounding box center [595, 392] width 241 height 28
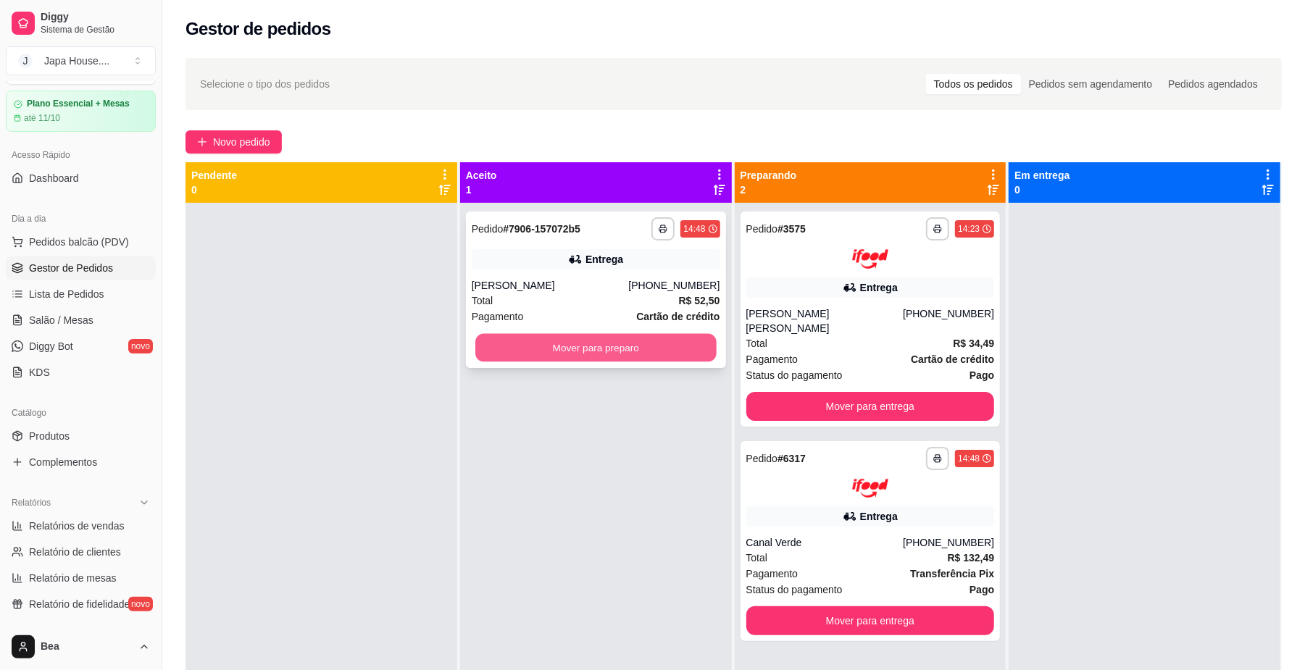
click at [618, 339] on button "Mover para preparo" at bounding box center [595, 348] width 241 height 28
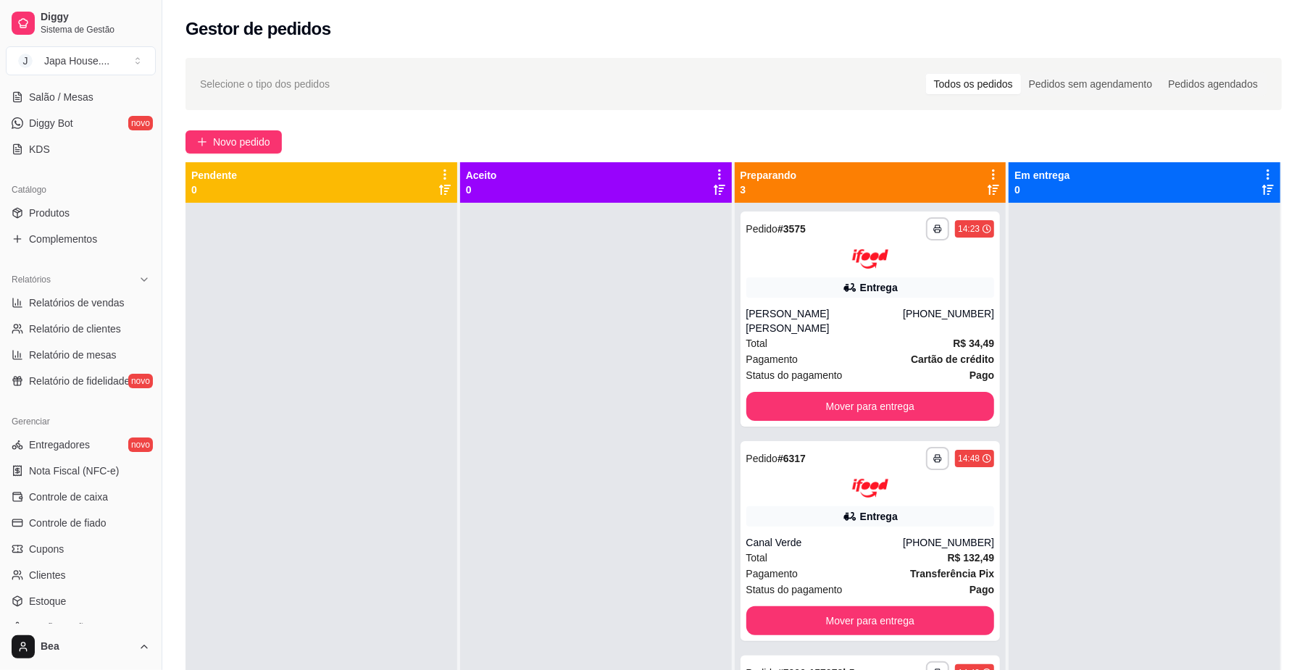
scroll to position [373, 0]
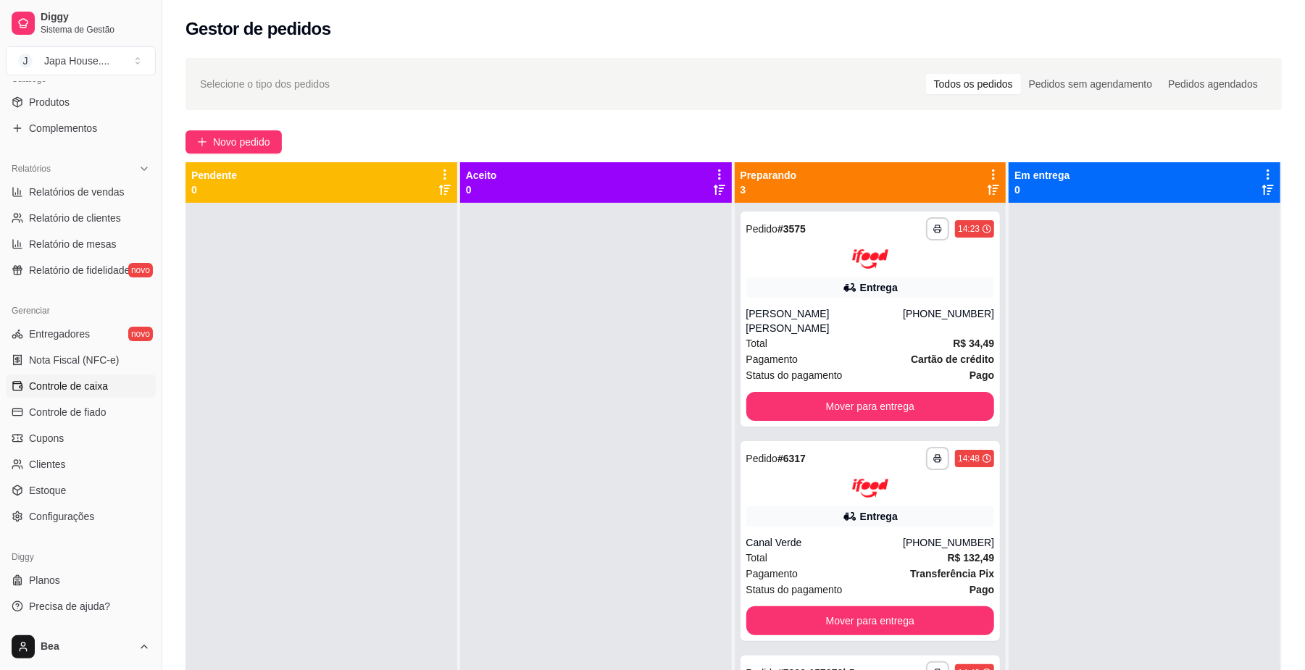
click at [82, 386] on span "Controle de caixa" at bounding box center [68, 386] width 79 height 14
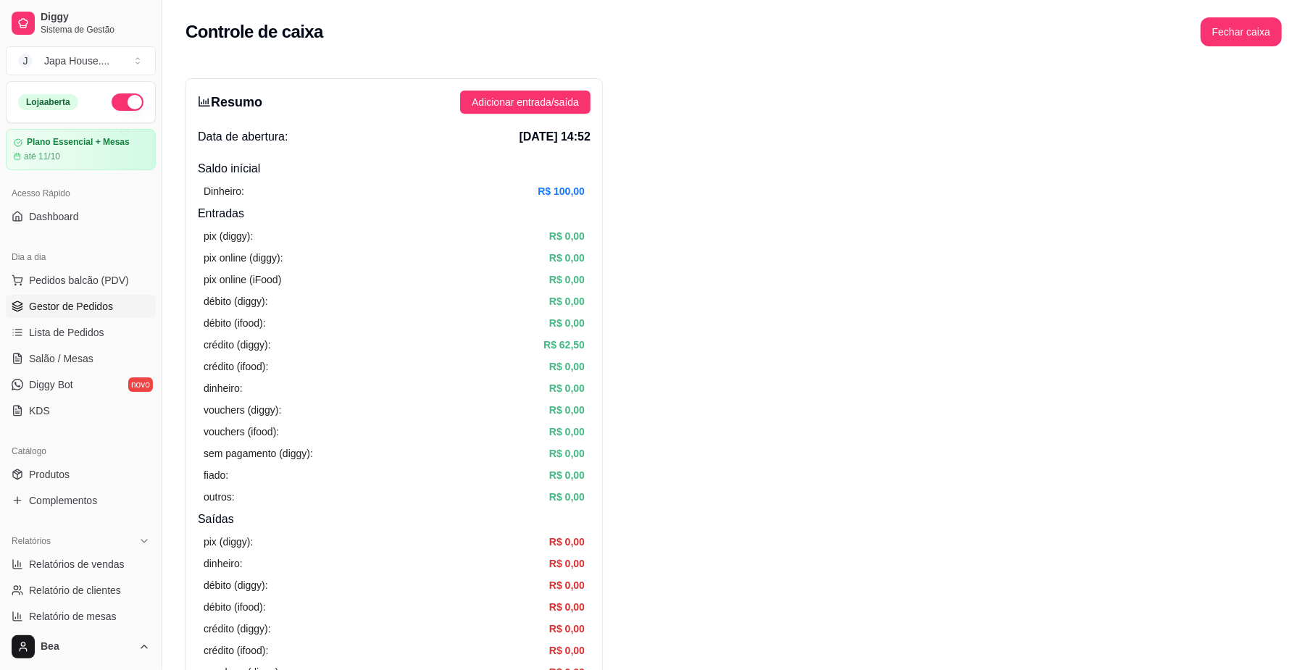
click at [73, 302] on span "Gestor de Pedidos" at bounding box center [71, 306] width 84 height 14
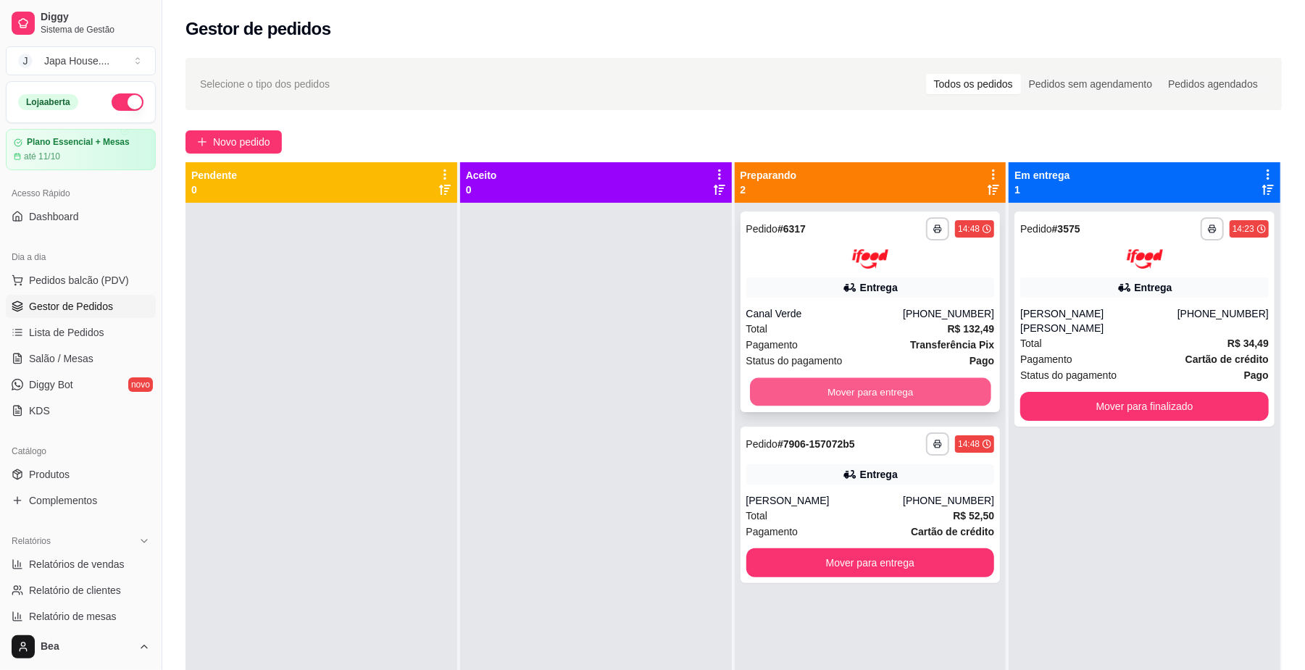
click at [844, 384] on button "Mover para entrega" at bounding box center [870, 392] width 241 height 28
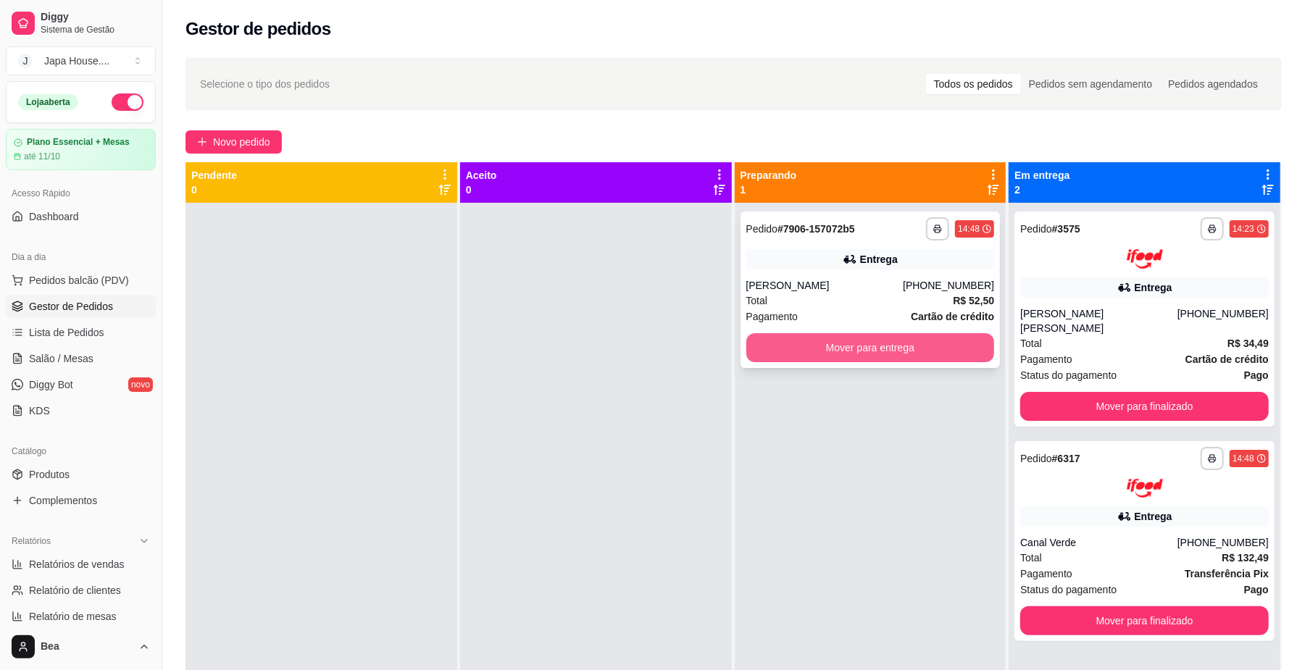
click at [878, 343] on button "Mover para entrega" at bounding box center [871, 347] width 249 height 29
